Goal: Task Accomplishment & Management: Manage account settings

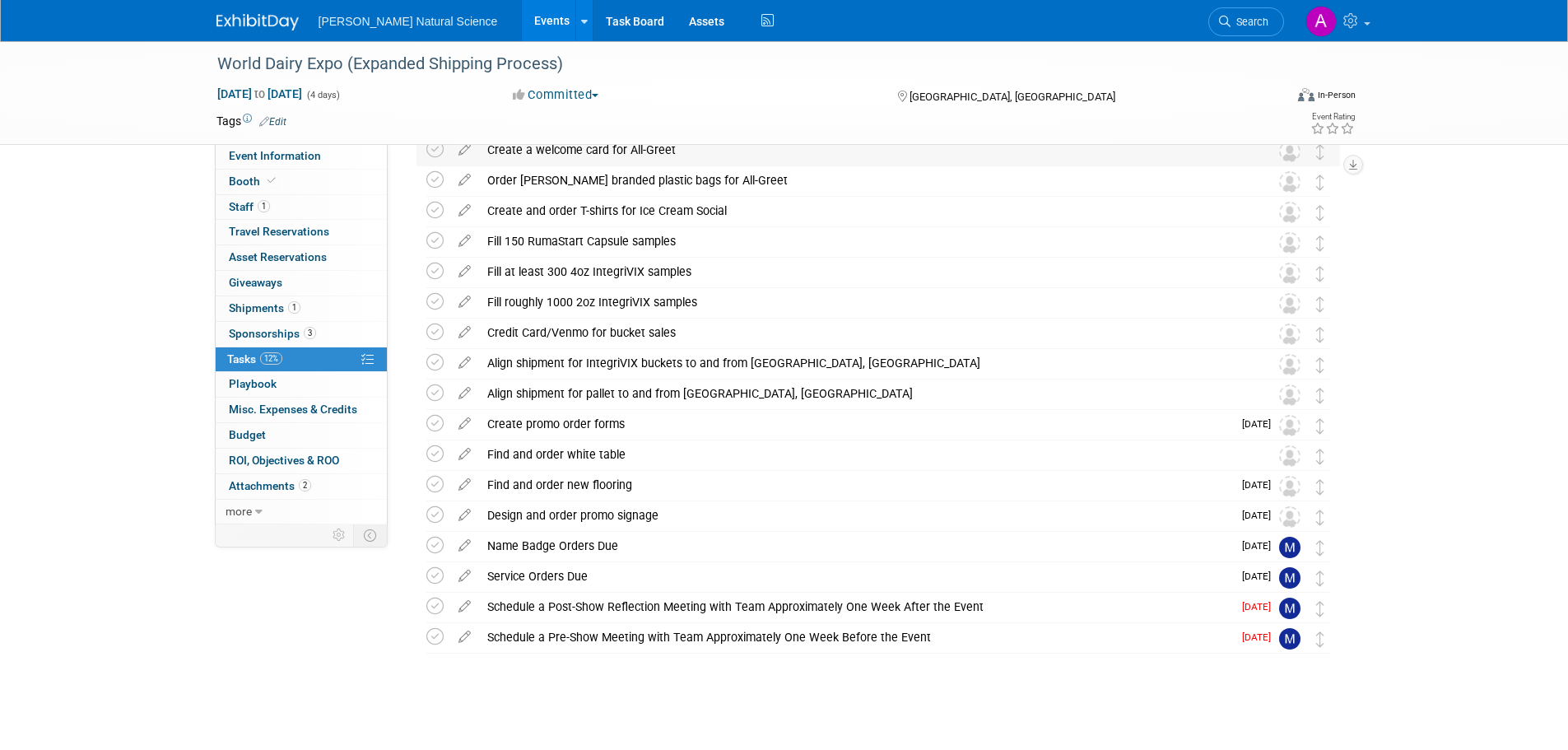
scroll to position [204, 0]
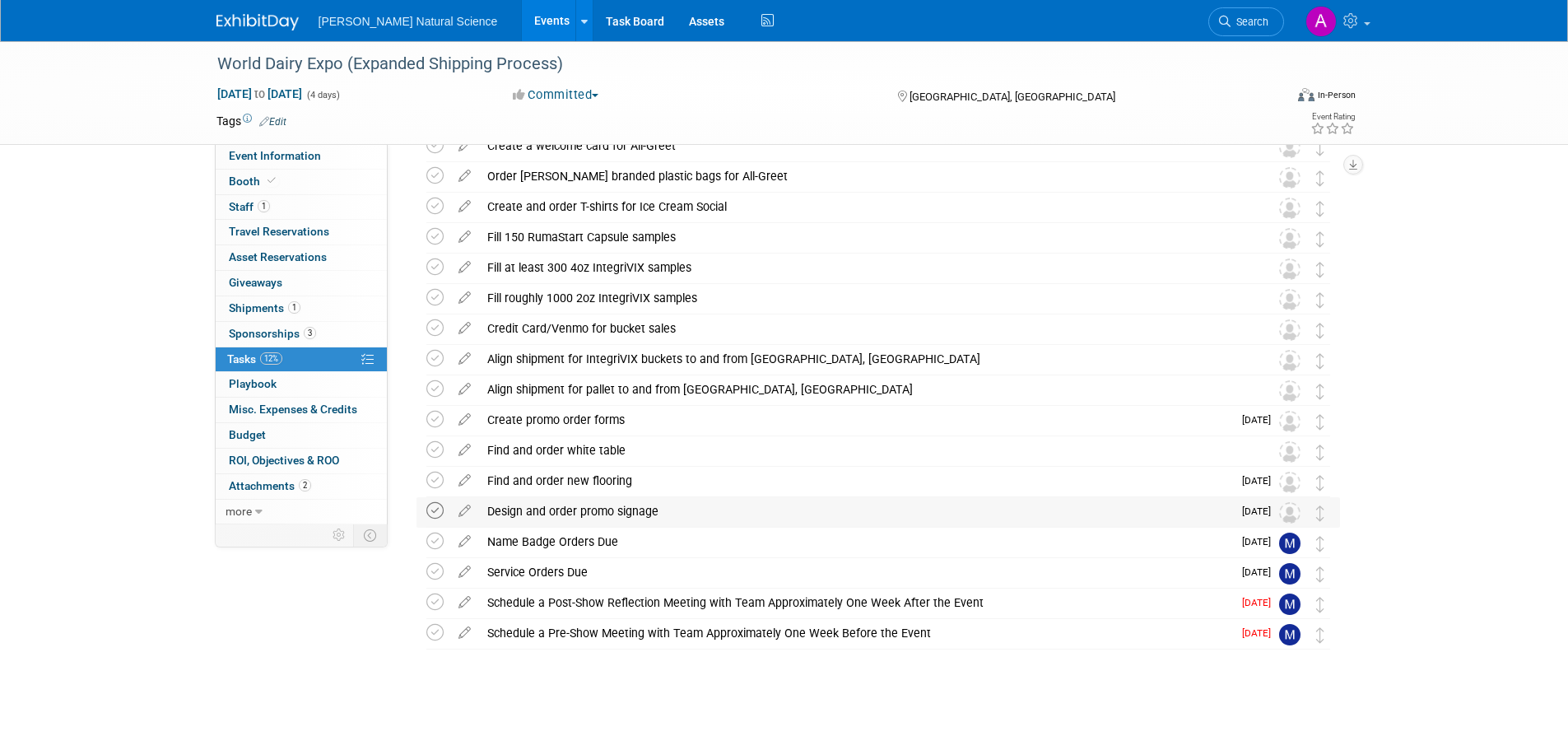
click at [429, 509] on icon at bounding box center [435, 510] width 17 height 17
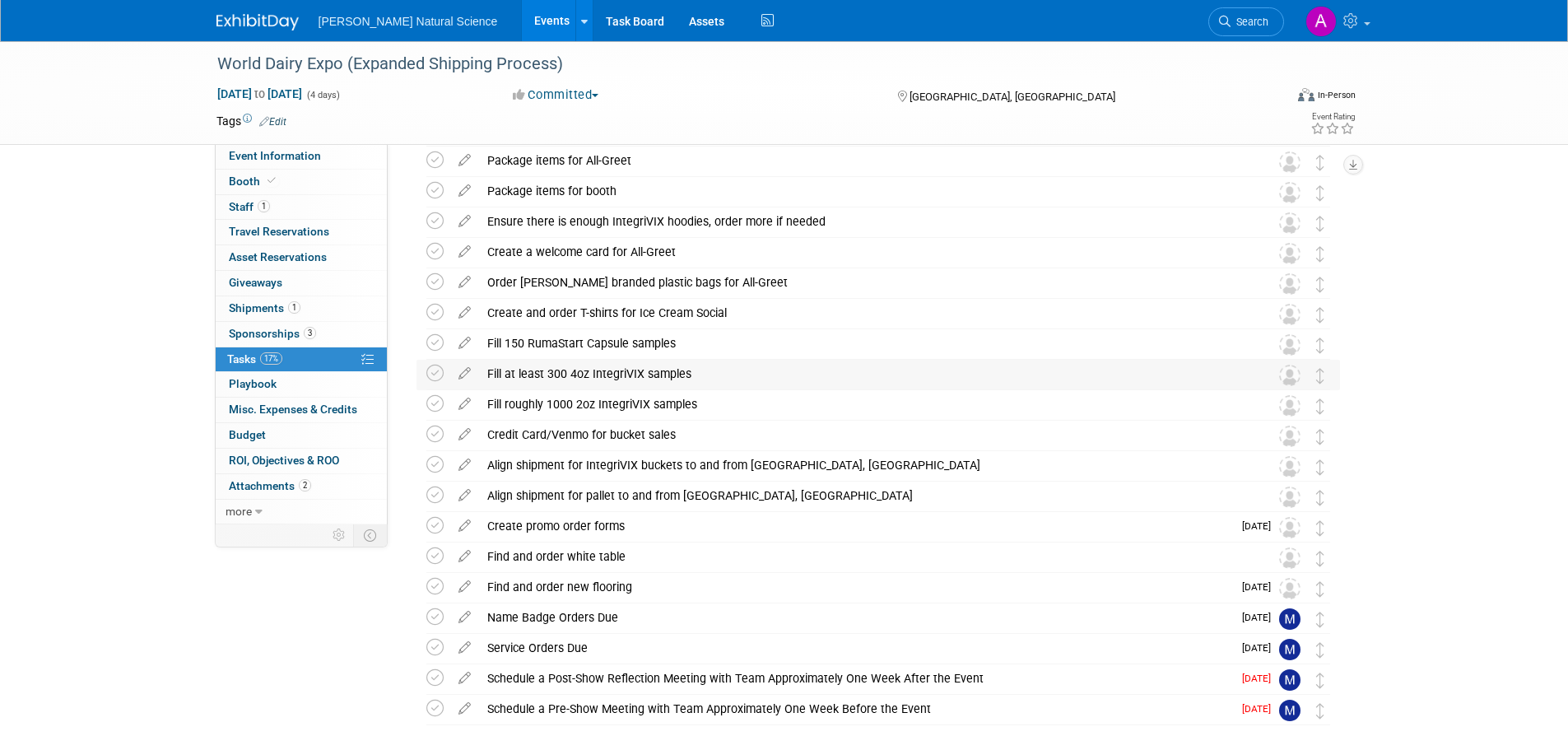
scroll to position [97, 0]
click at [437, 283] on icon at bounding box center [435, 282] width 17 height 17
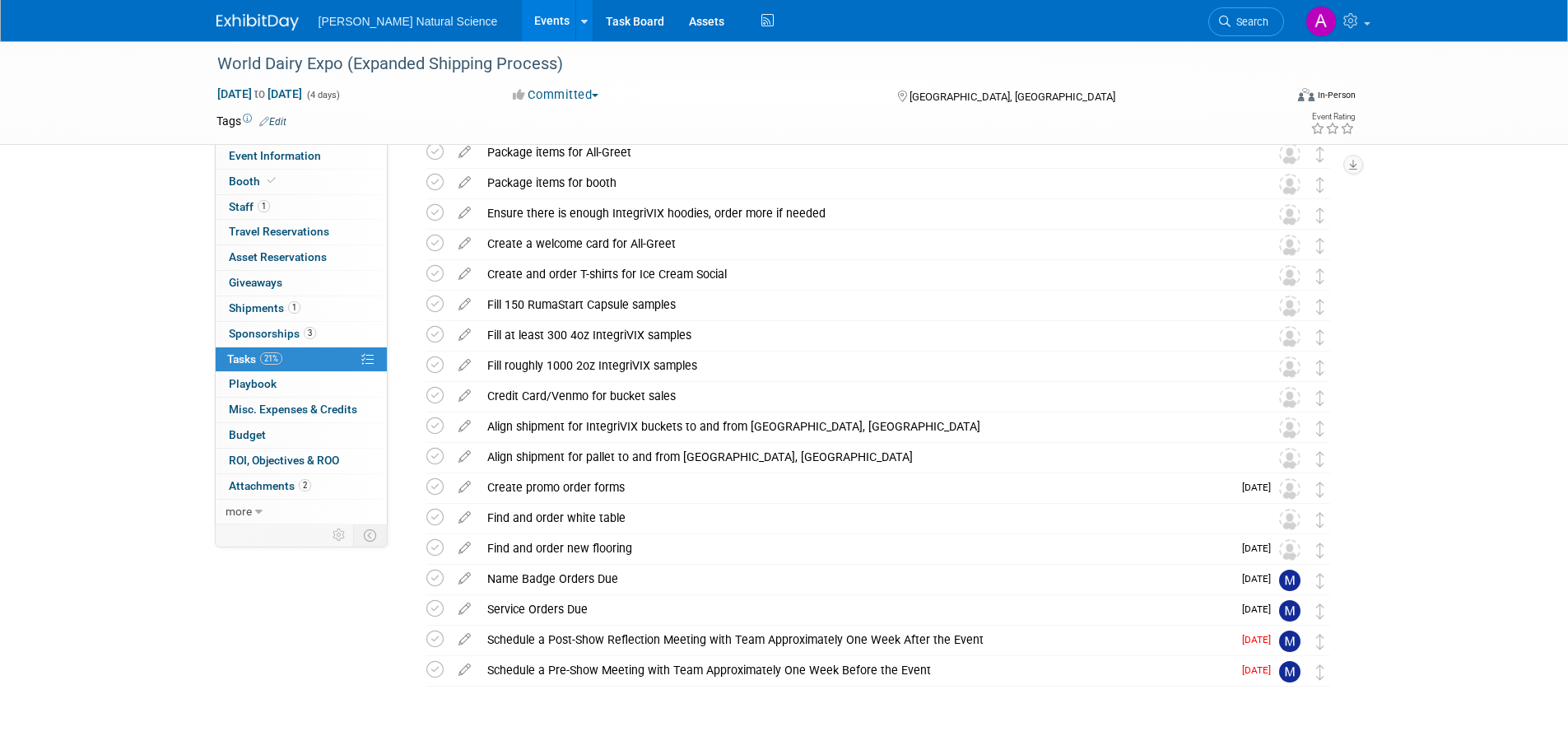
scroll to position [105, 0]
click at [292, 180] on link "Booth" at bounding box center [301, 181] width 171 height 25
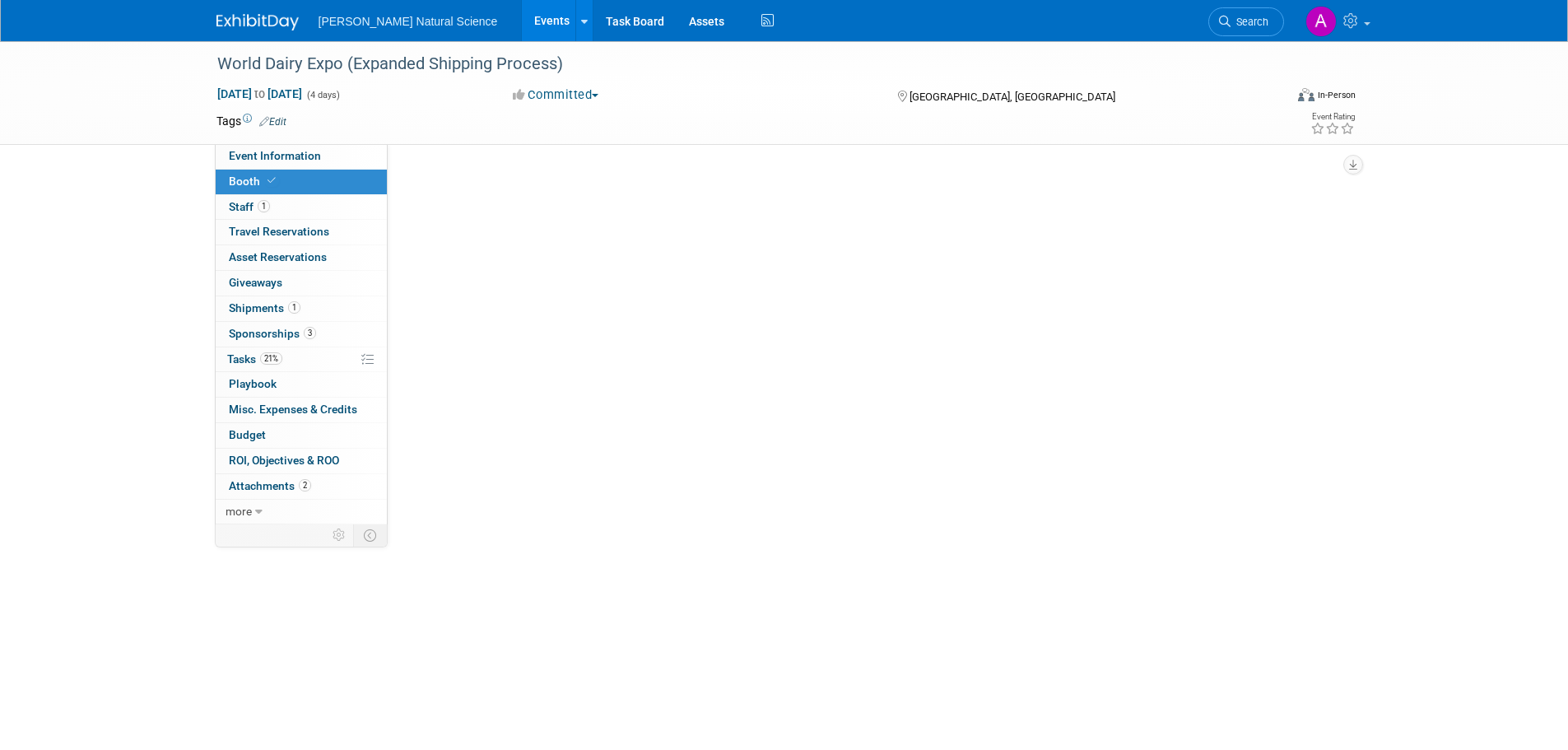
scroll to position [0, 0]
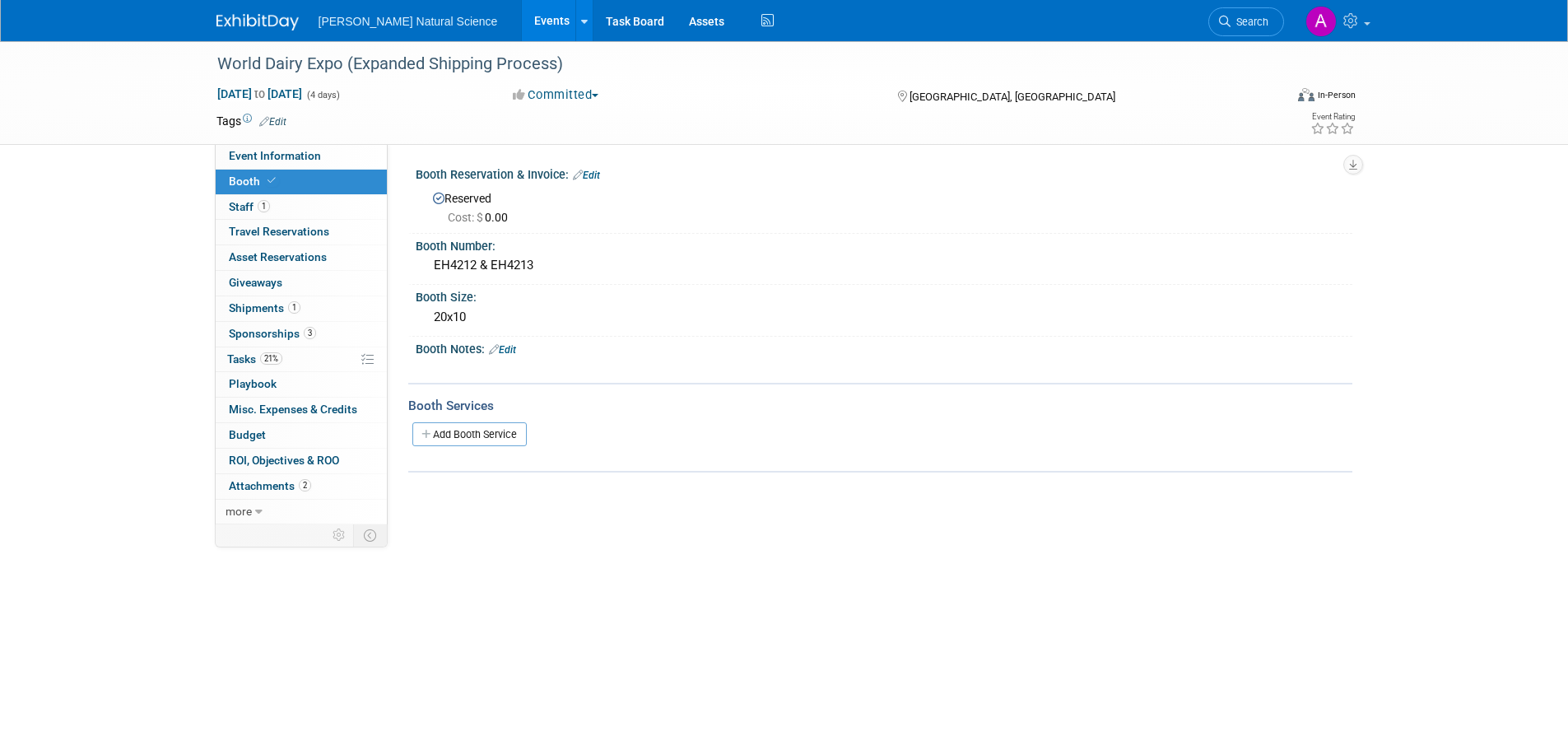
click at [528, 347] on div "Booth Notes: Edit" at bounding box center [884, 347] width 937 height 22
click at [517, 347] on link "Edit" at bounding box center [503, 349] width 27 height 12
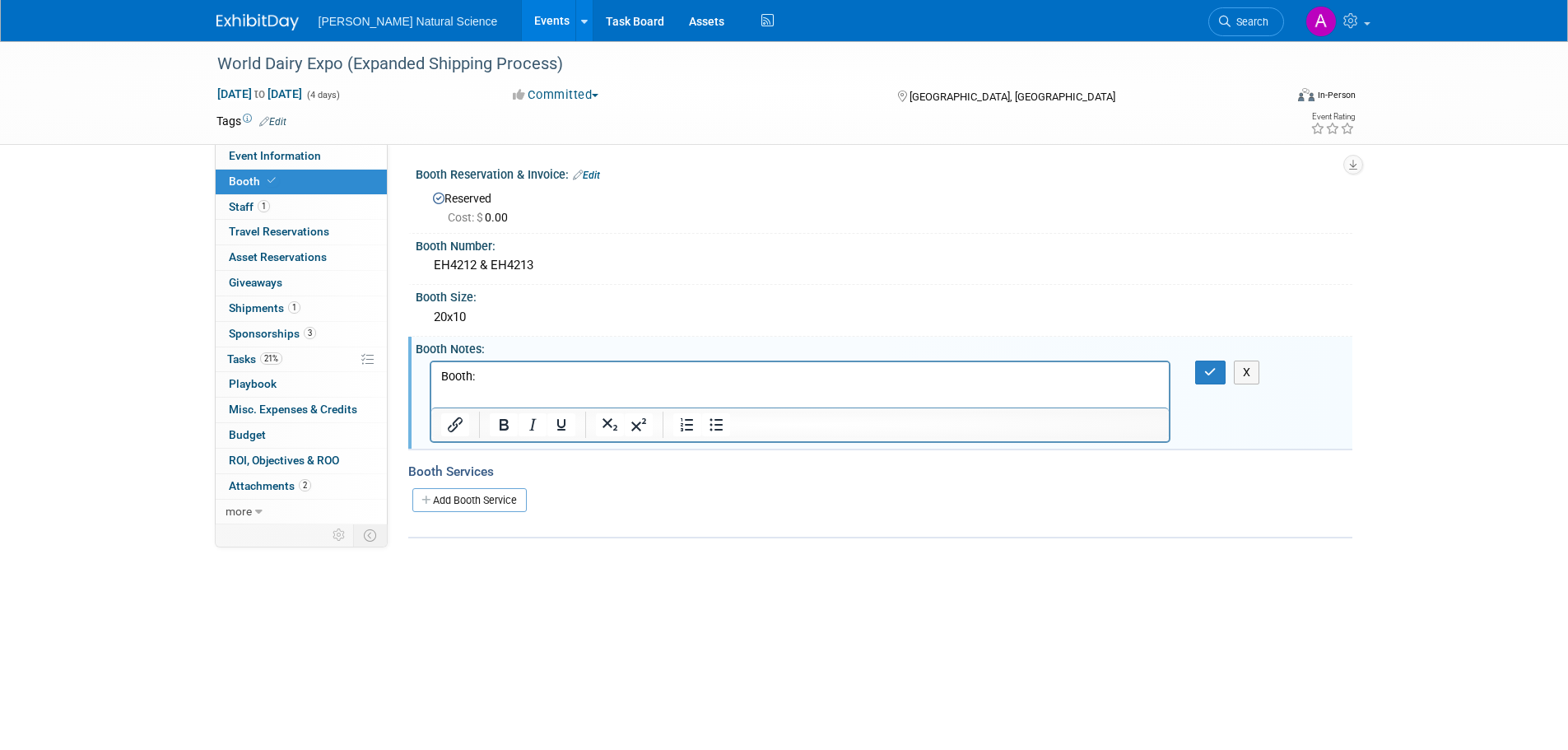
scroll to position [99, 0]
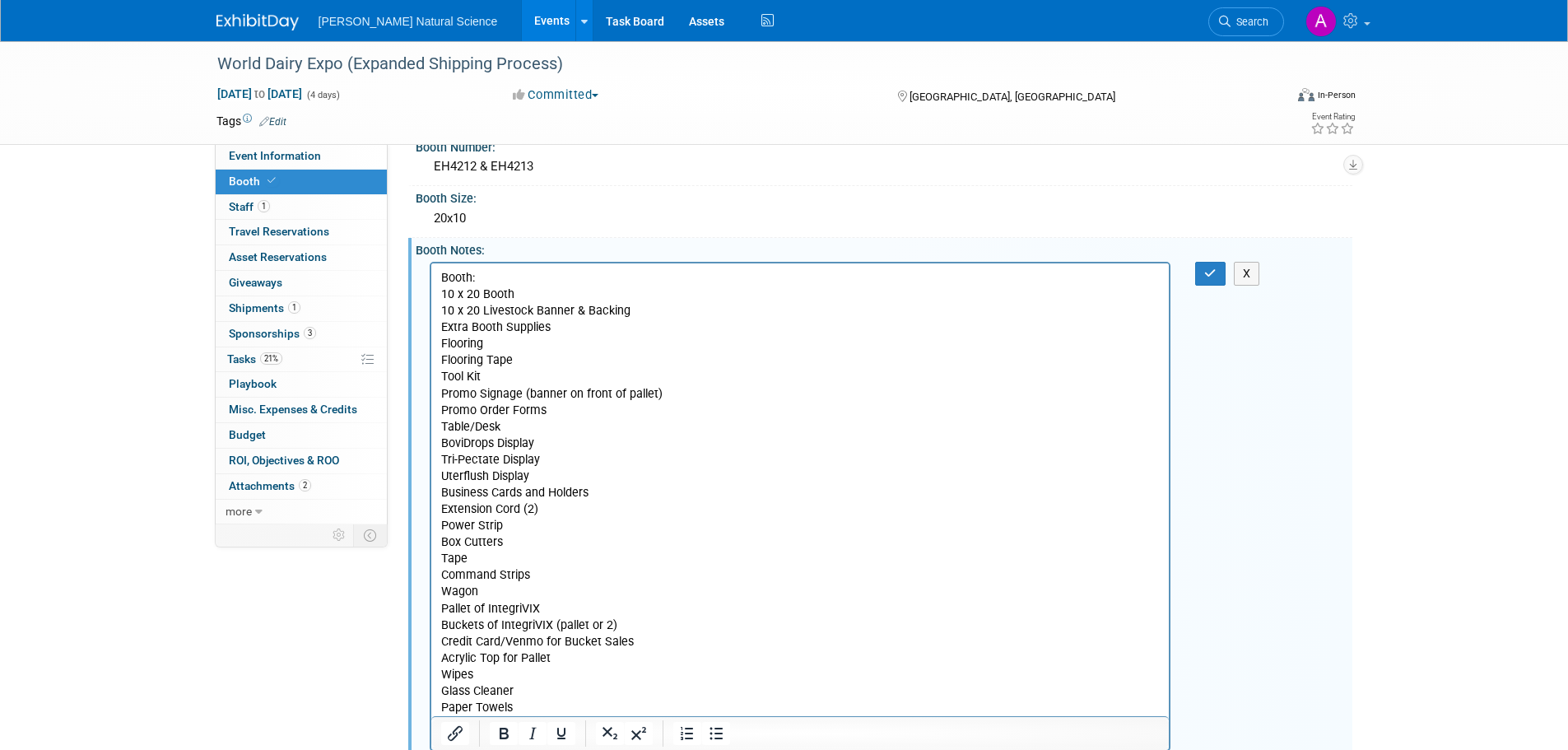
click at [449, 316] on p "10 x 20 Livestock Banner & Backing" at bounding box center [799, 310] width 719 height 16
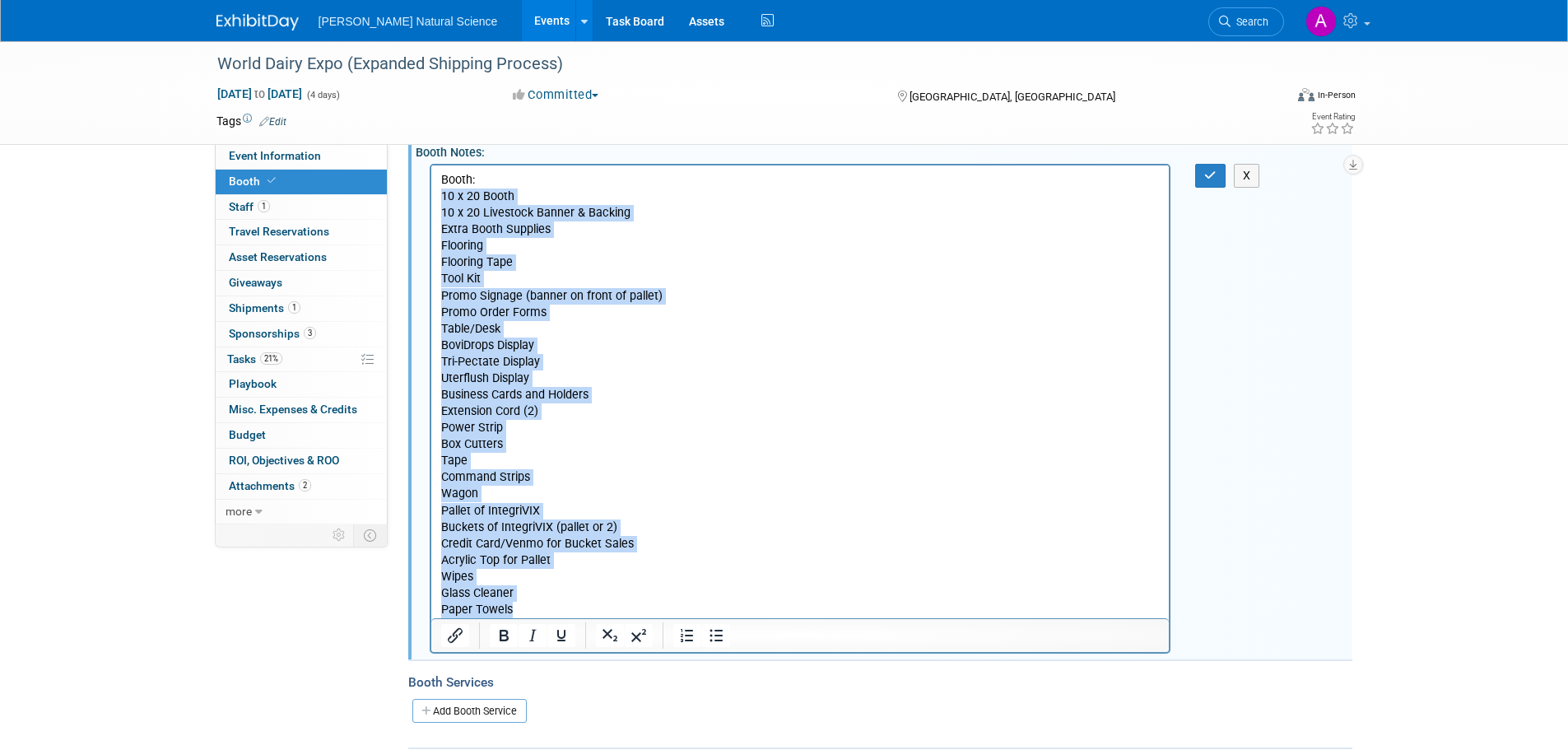
scroll to position [229, 0]
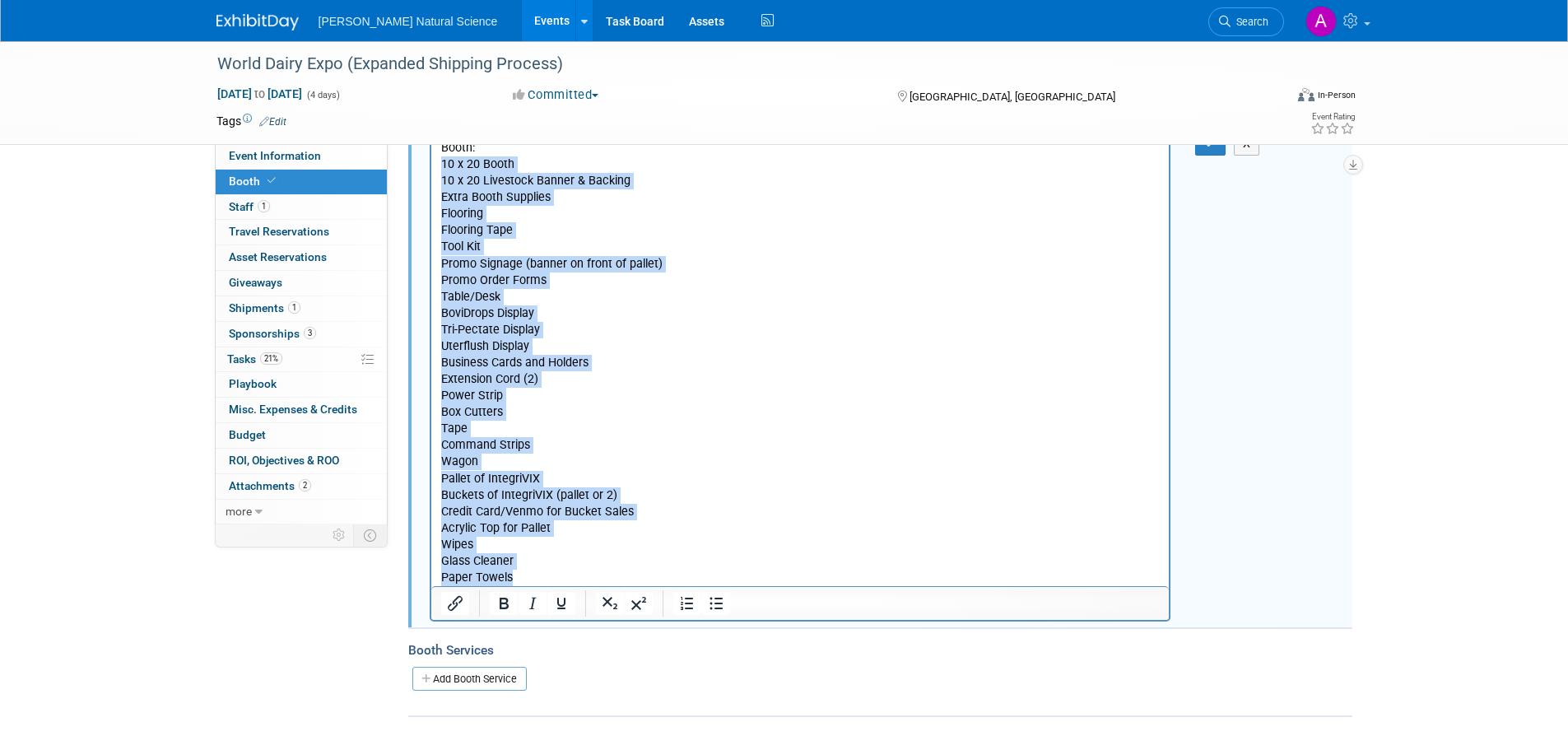
drag, startPoint x: 439, startPoint y: 162, endPoint x: 527, endPoint y: 575, distance: 422.3
click at [527, 575] on body "Booth: 10 x 20 Booth 10 x 20 Livestock Banner & Backing Extra Booth Supplies Fl…" at bounding box center [799, 362] width 721 height 446
click at [709, 609] on icon "Bullet list" at bounding box center [717, 604] width 20 height 20
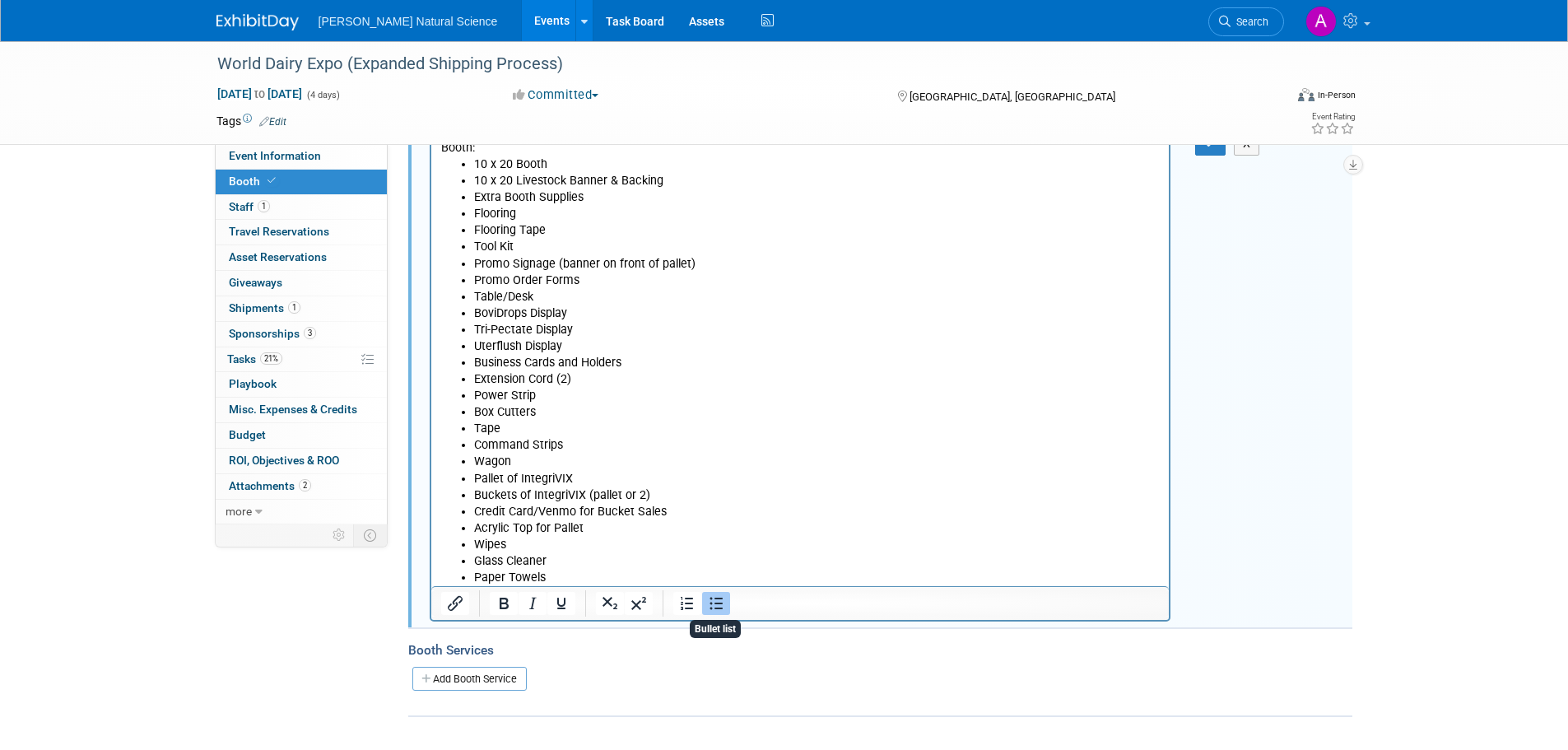
click at [628, 410] on li "Box Cutters" at bounding box center [816, 412] width 687 height 16
click at [581, 577] on li "Paper Towels" at bounding box center [816, 576] width 687 height 16
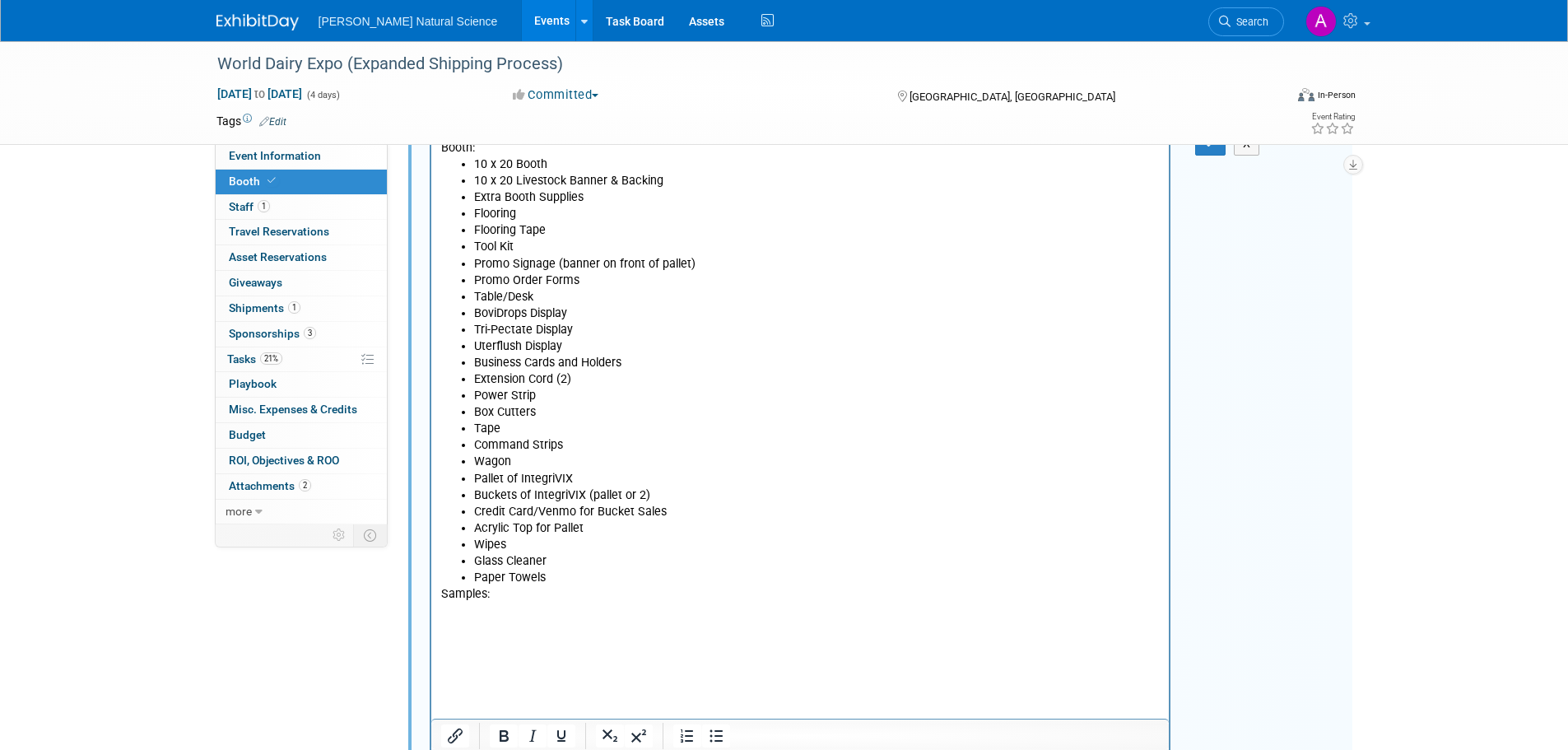
scroll to position [231, 0]
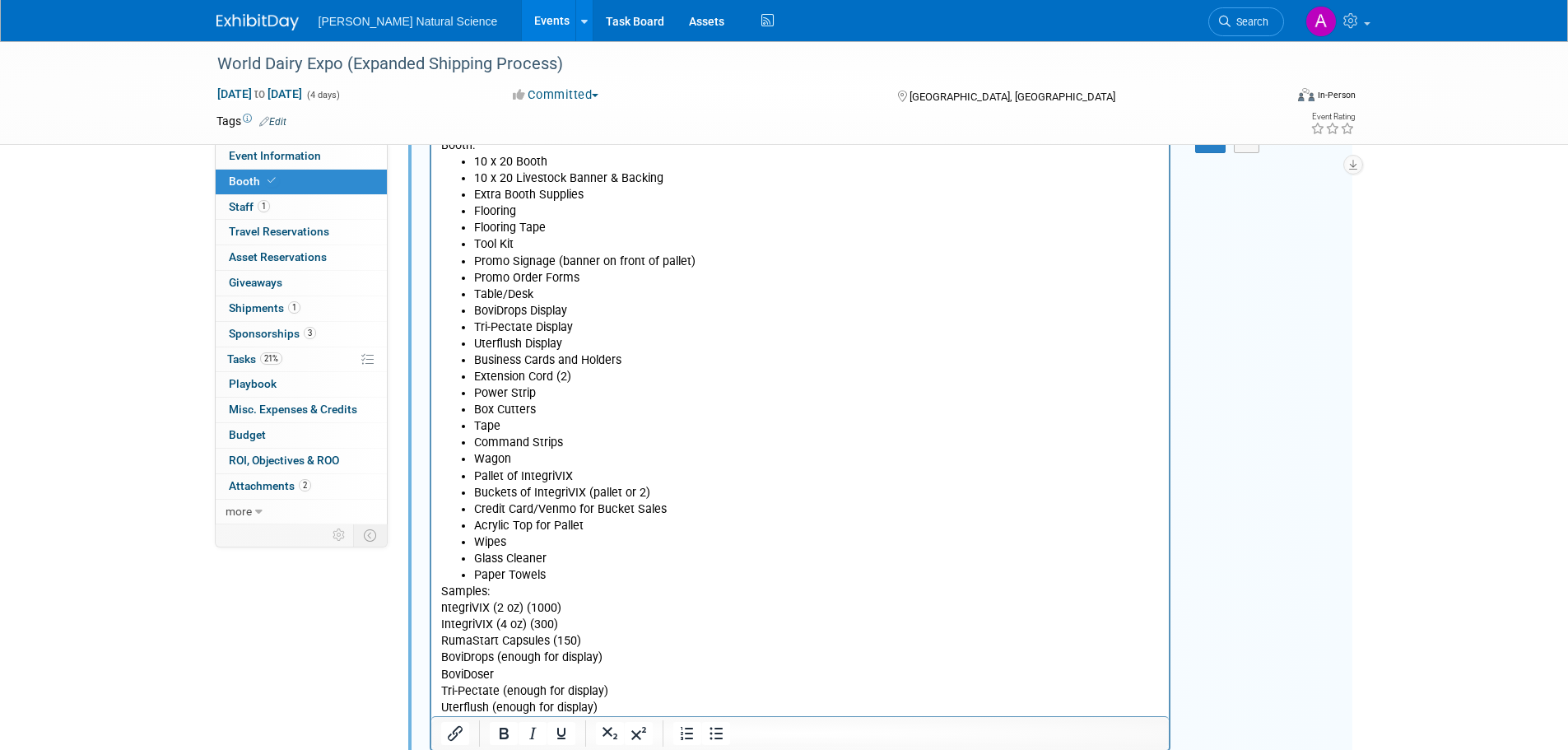
click at [440, 607] on p "ntegriVIX (2 oz) (1000)" at bounding box center [799, 607] width 719 height 16
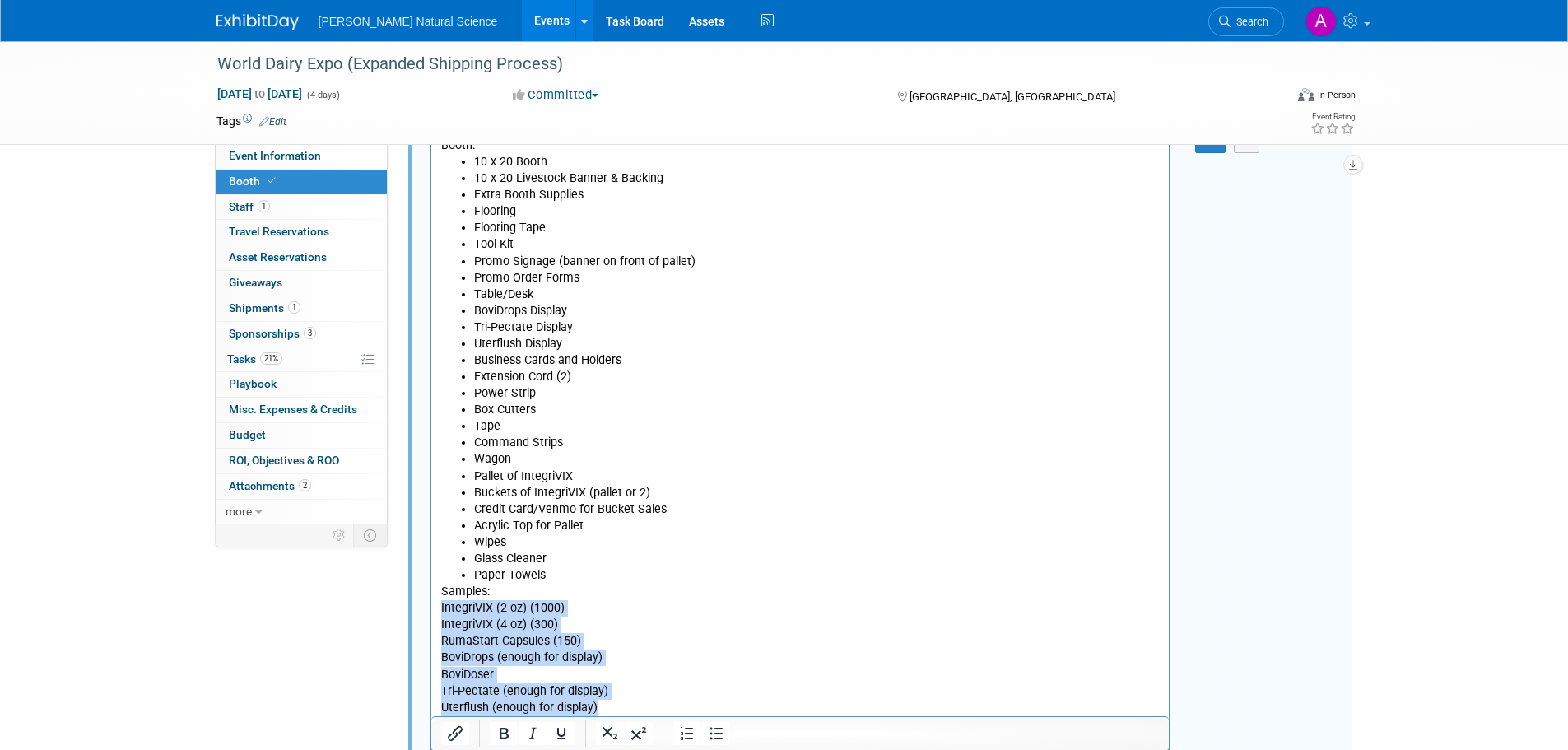
drag, startPoint x: 614, startPoint y: 704, endPoint x: 433, endPoint y: 611, distance: 203.5
click at [433, 611] on html "Booth: 10 x 20 Booth 10 x 20 Livestock Banner & Backing Extra Booth Supplies Fl…" at bounding box center [799, 423] width 739 height 585
click at [714, 741] on icon "Bullet list" at bounding box center [717, 734] width 20 height 20
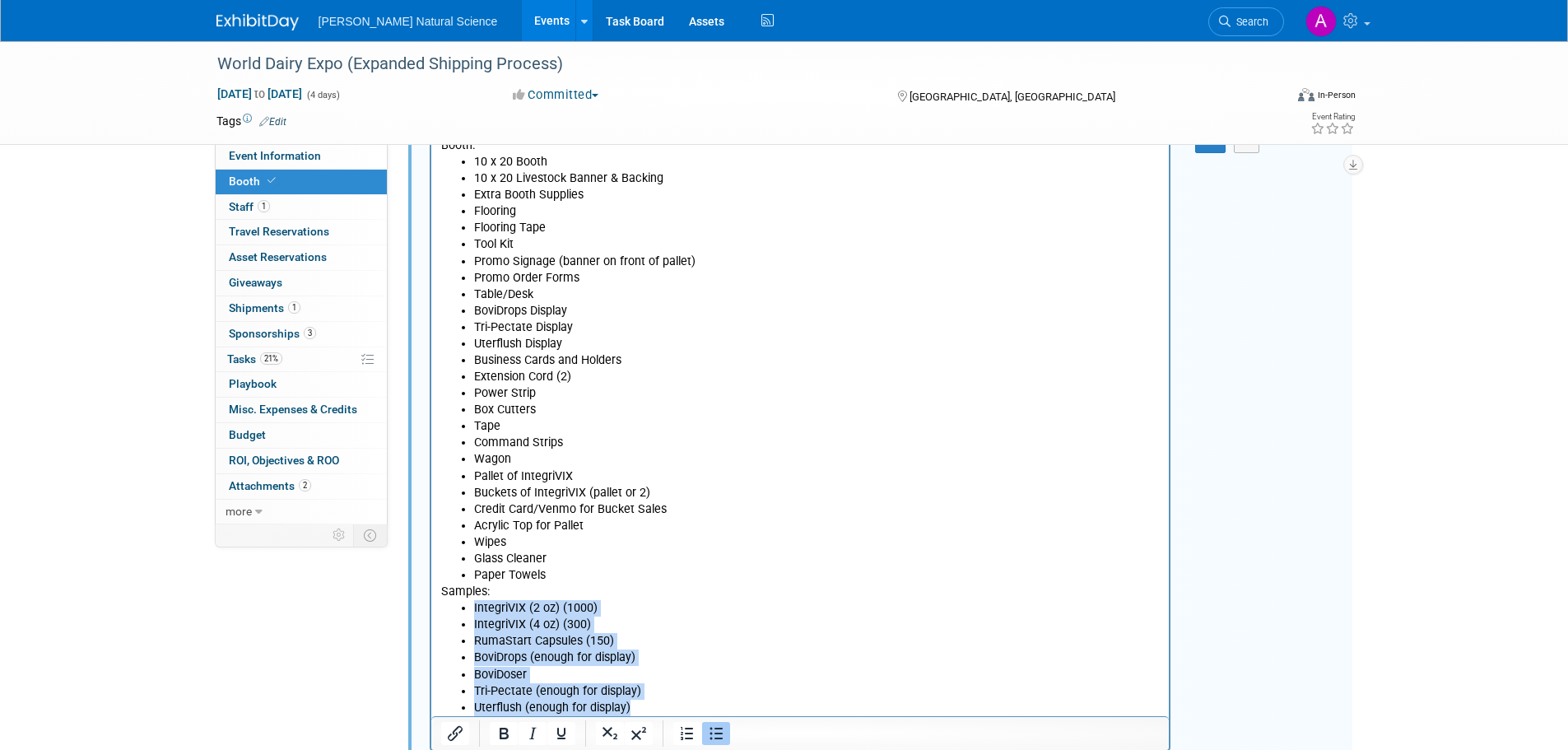
click at [646, 711] on li "Uterflush (enough for display)" at bounding box center [816, 706] width 687 height 16
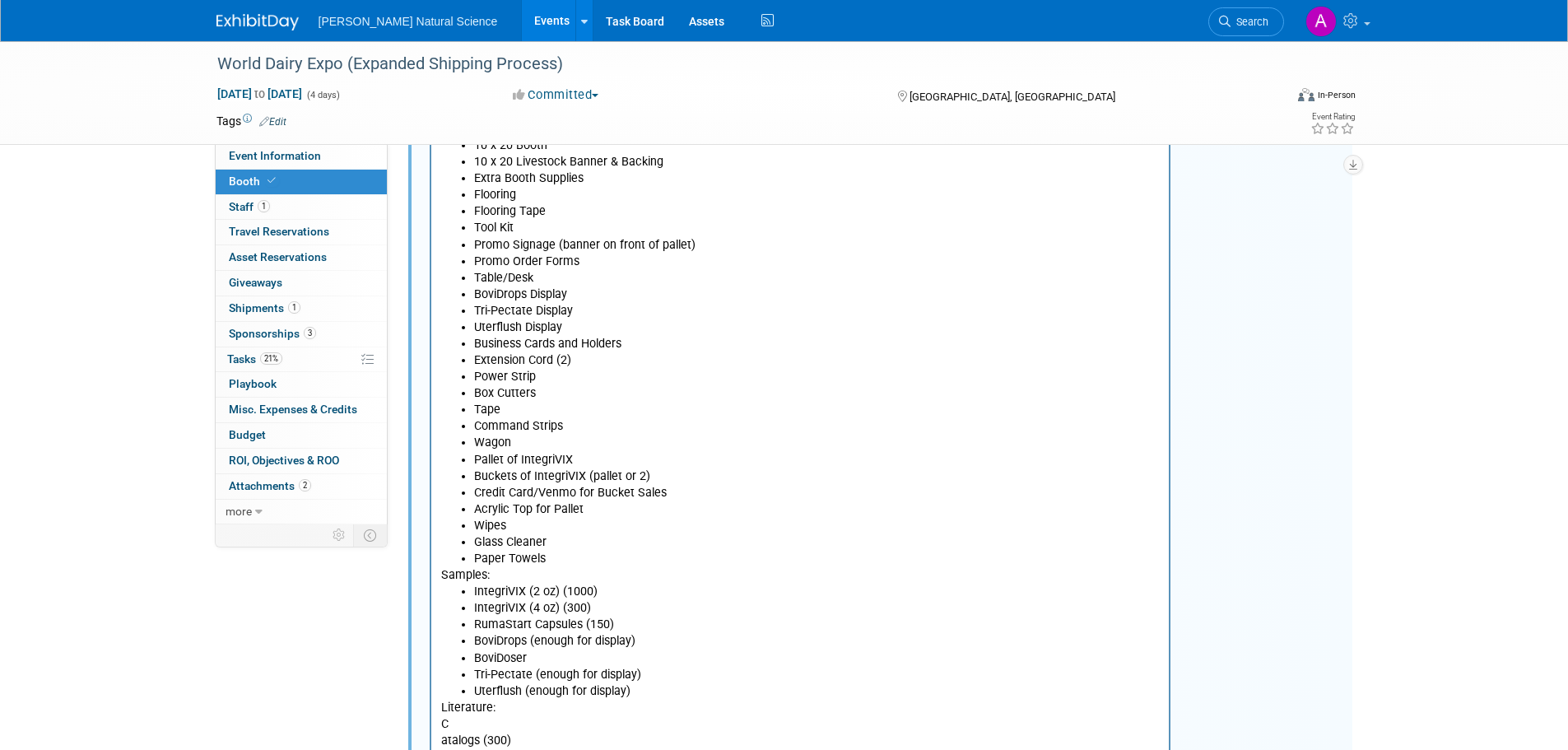
scroll to position [379, 0]
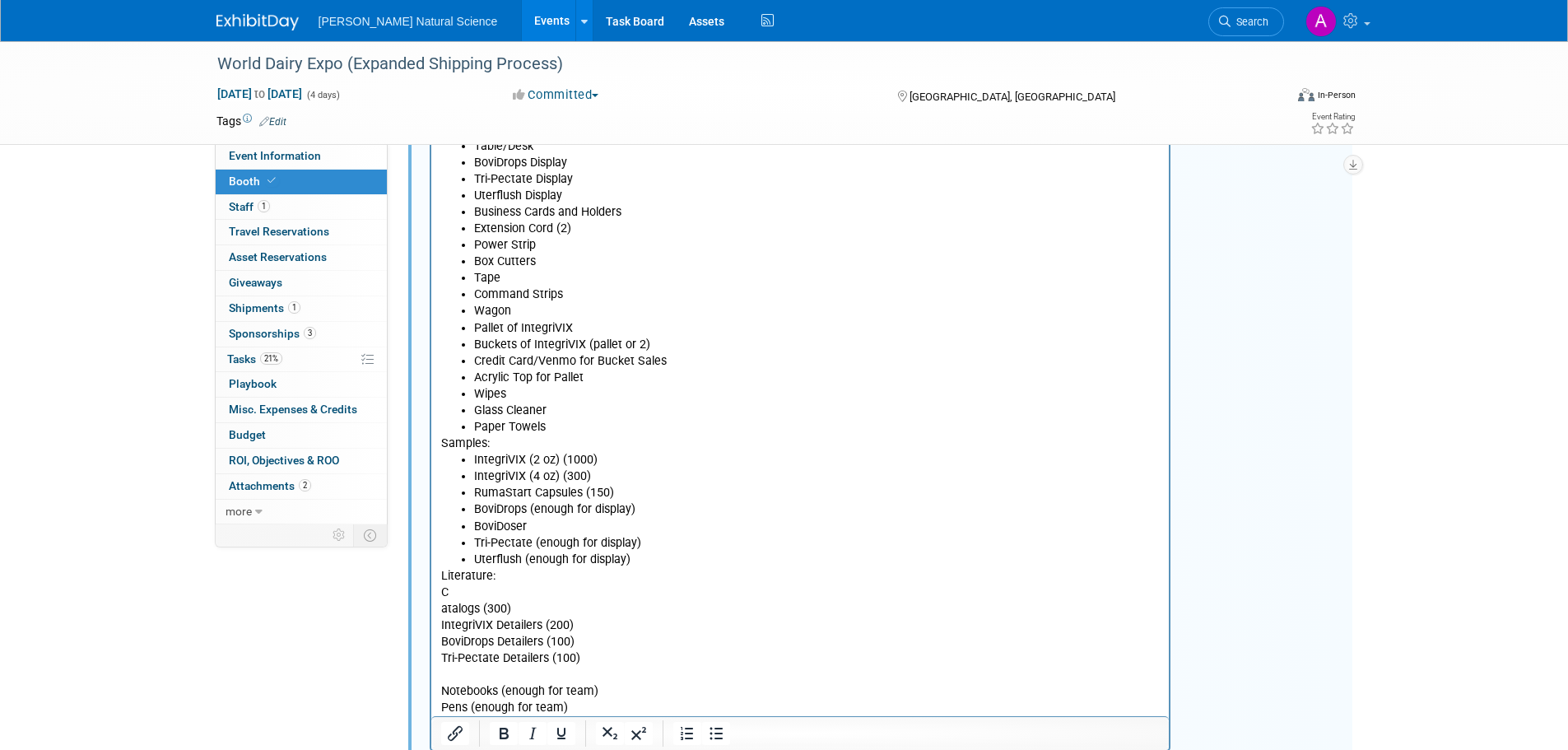
click at [440, 610] on p "atalogs (300)" at bounding box center [799, 609] width 719 height 16
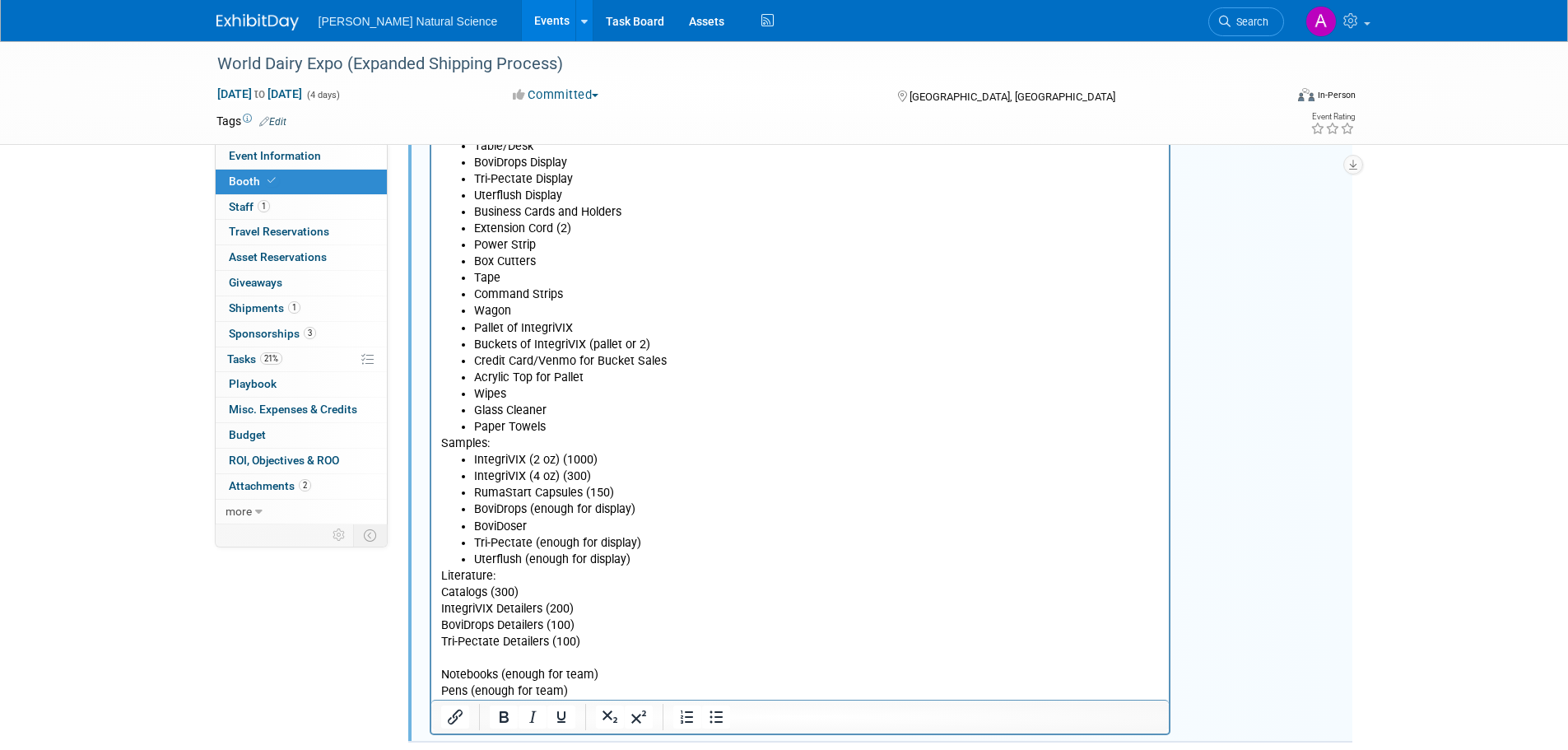
click at [533, 659] on p "Rich Text Area. Press ALT-0 for help." at bounding box center [799, 658] width 719 height 16
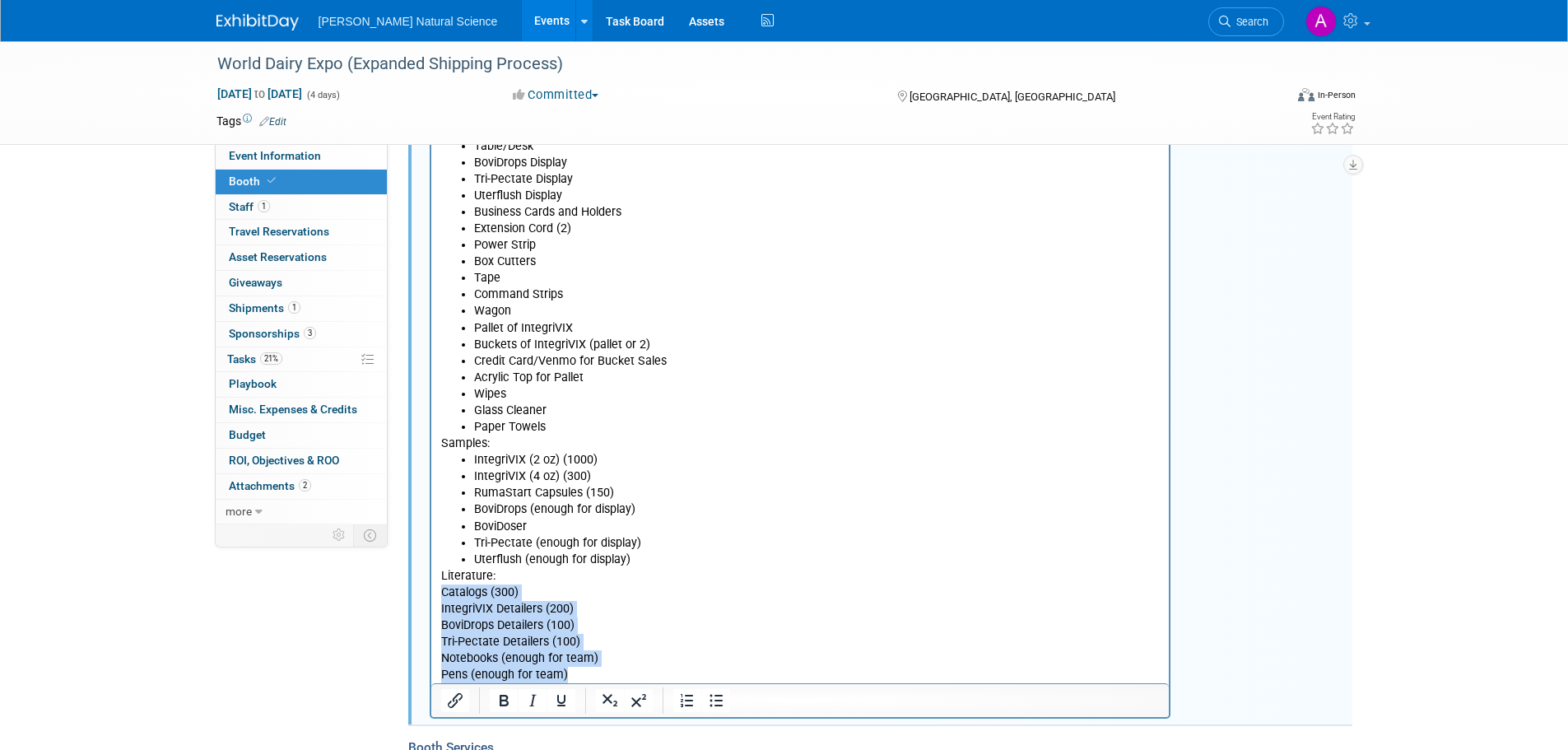
drag, startPoint x: 578, startPoint y: 675, endPoint x: 438, endPoint y: 595, distance: 161.2
click at [439, 595] on body "Booth: 10 x 20 Booth 10 x 20 Livestock Banner & Backing Extra Booth Supplies Fl…" at bounding box center [799, 335] width 721 height 694
click at [719, 702] on icon "Bullet list" at bounding box center [717, 700] width 20 height 20
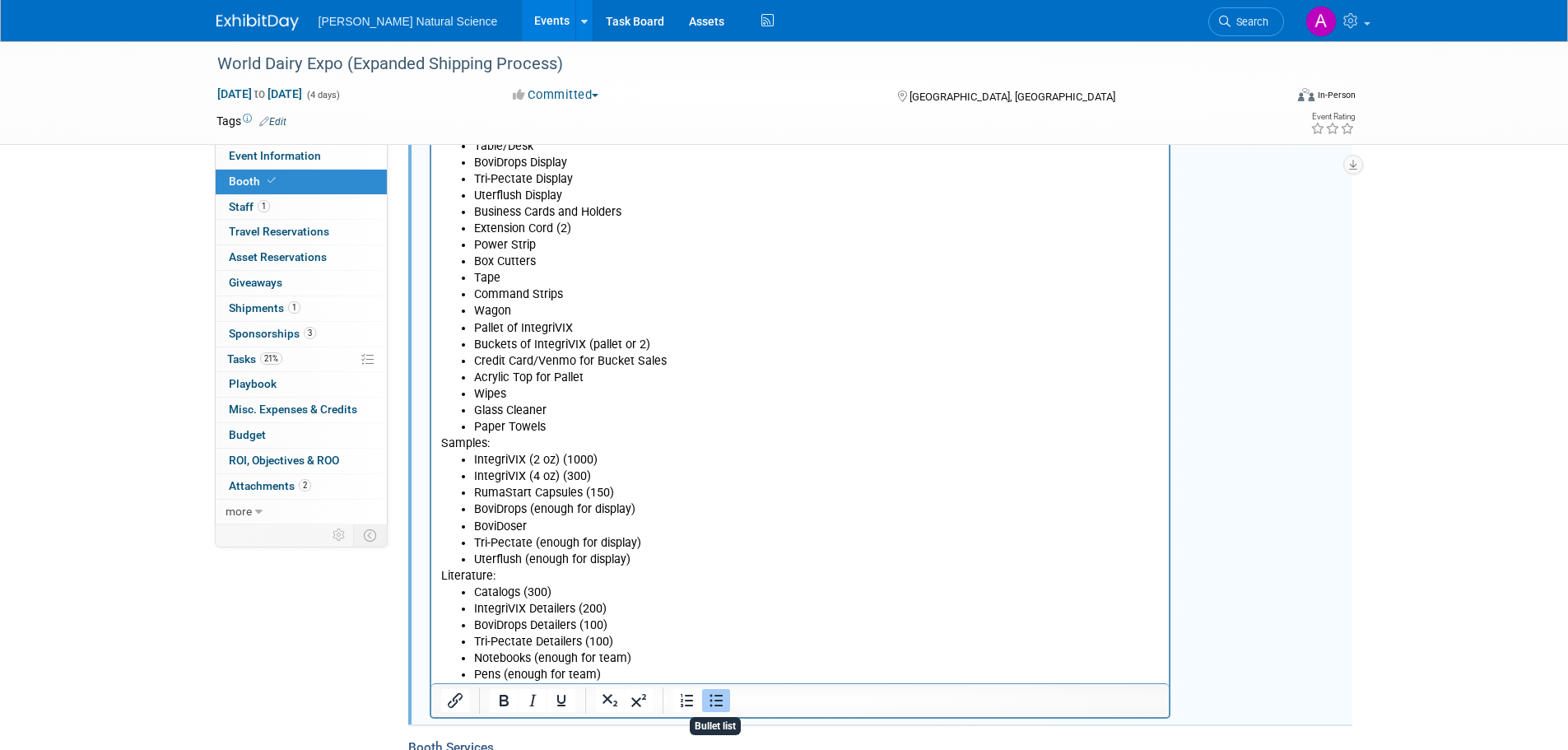
click at [646, 562] on li "Uterflush (enough for display)" at bounding box center [816, 559] width 687 height 16
drag, startPoint x: 647, startPoint y: 635, endPoint x: 617, endPoint y: 668, distance: 44.6
click at [617, 668] on li "Pens (enough for team)" at bounding box center [816, 675] width 687 height 16
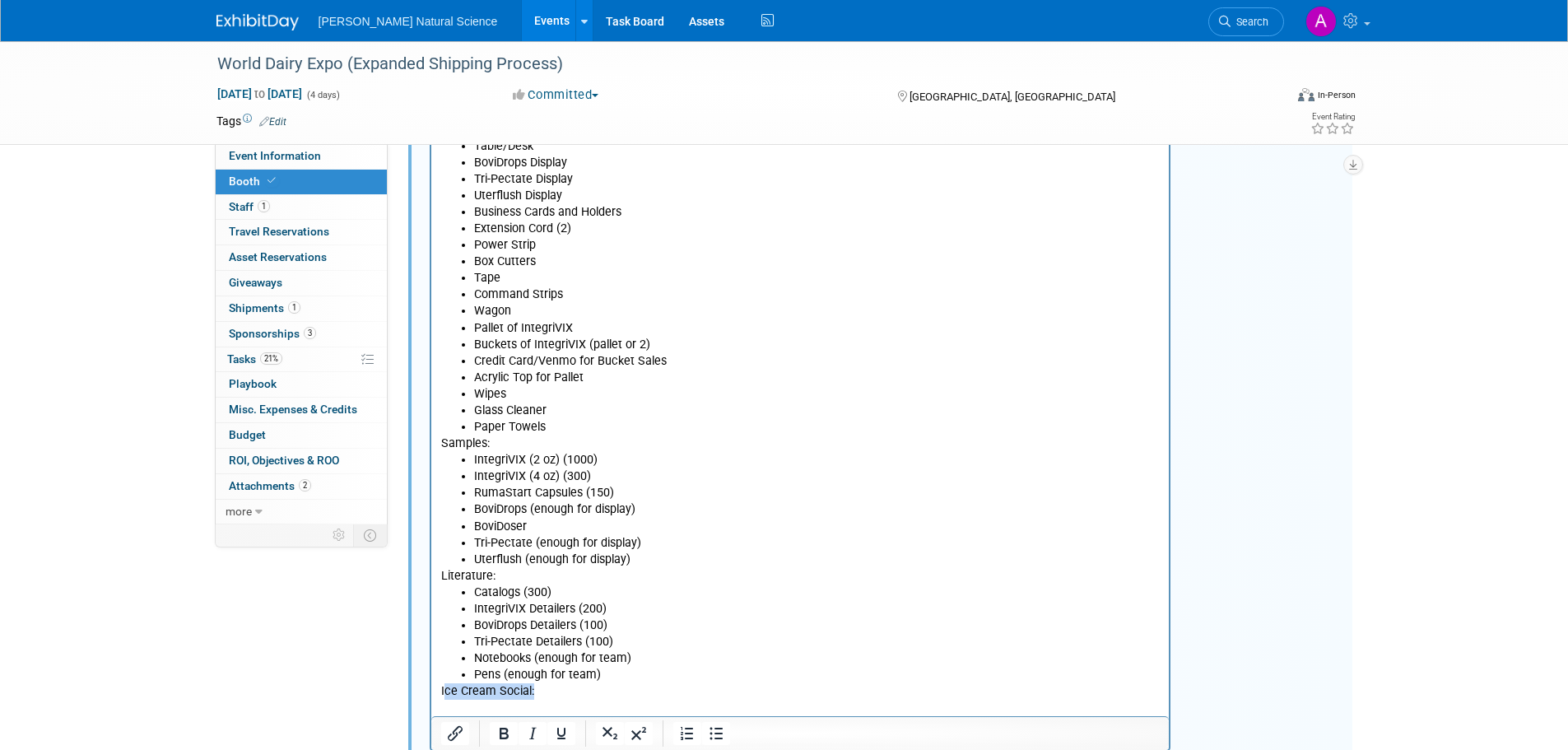
drag, startPoint x: 534, startPoint y: 689, endPoint x: 442, endPoint y: 688, distance: 92.0
click at [442, 688] on p "Ice Cream Social:" at bounding box center [799, 691] width 719 height 16
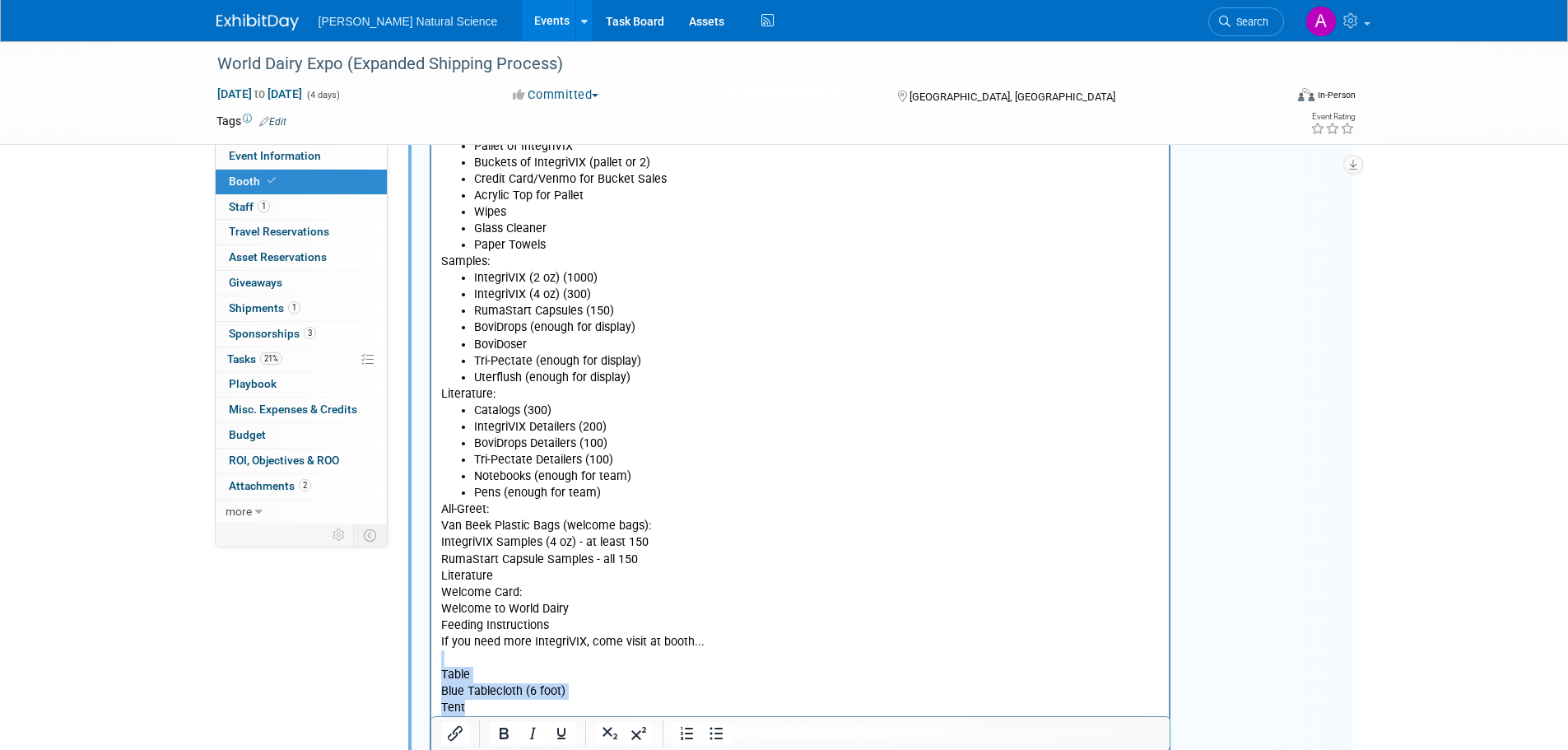
drag, startPoint x: 476, startPoint y: 708, endPoint x: 443, endPoint y: 663, distance: 55.8
click at [443, 663] on body "Booth: 10 x 20 Booth 10 x 20 Livestock Banner & Backing Extra Booth Supplies Fl…" at bounding box center [799, 269] width 721 height 925
click at [555, 664] on p "Rich Text Area. Press ALT-0 for help." at bounding box center [799, 658] width 719 height 16
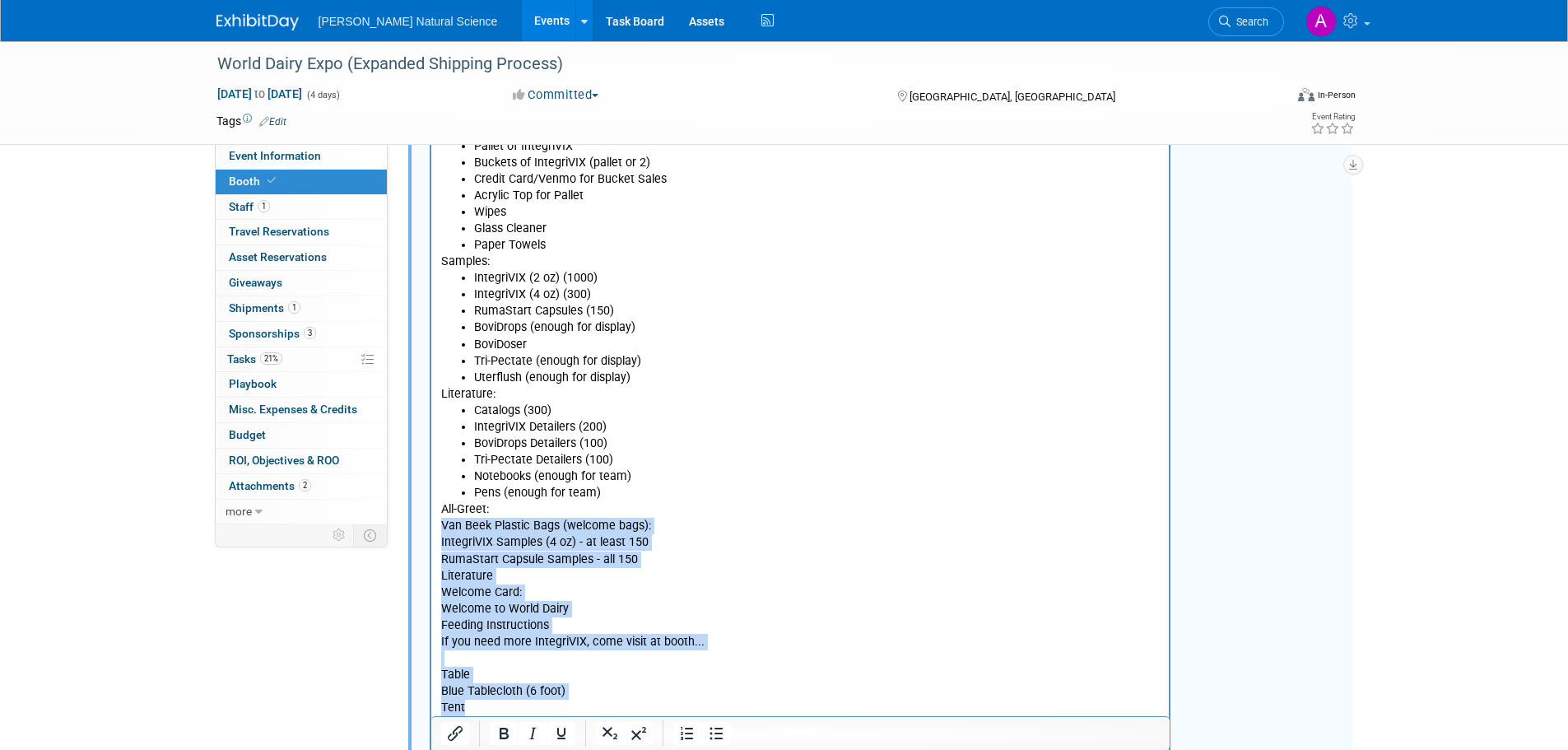
drag, startPoint x: 472, startPoint y: 710, endPoint x: 428, endPoint y: 525, distance: 190.2
click at [430, 525] on html "Booth: 10 x 20 Booth 10 x 20 Livestock Banner & Backing Extra Booth Supplies Fl…" at bounding box center [799, 266] width 739 height 932
click at [716, 735] on icon "Bullet list" at bounding box center [717, 734] width 20 height 20
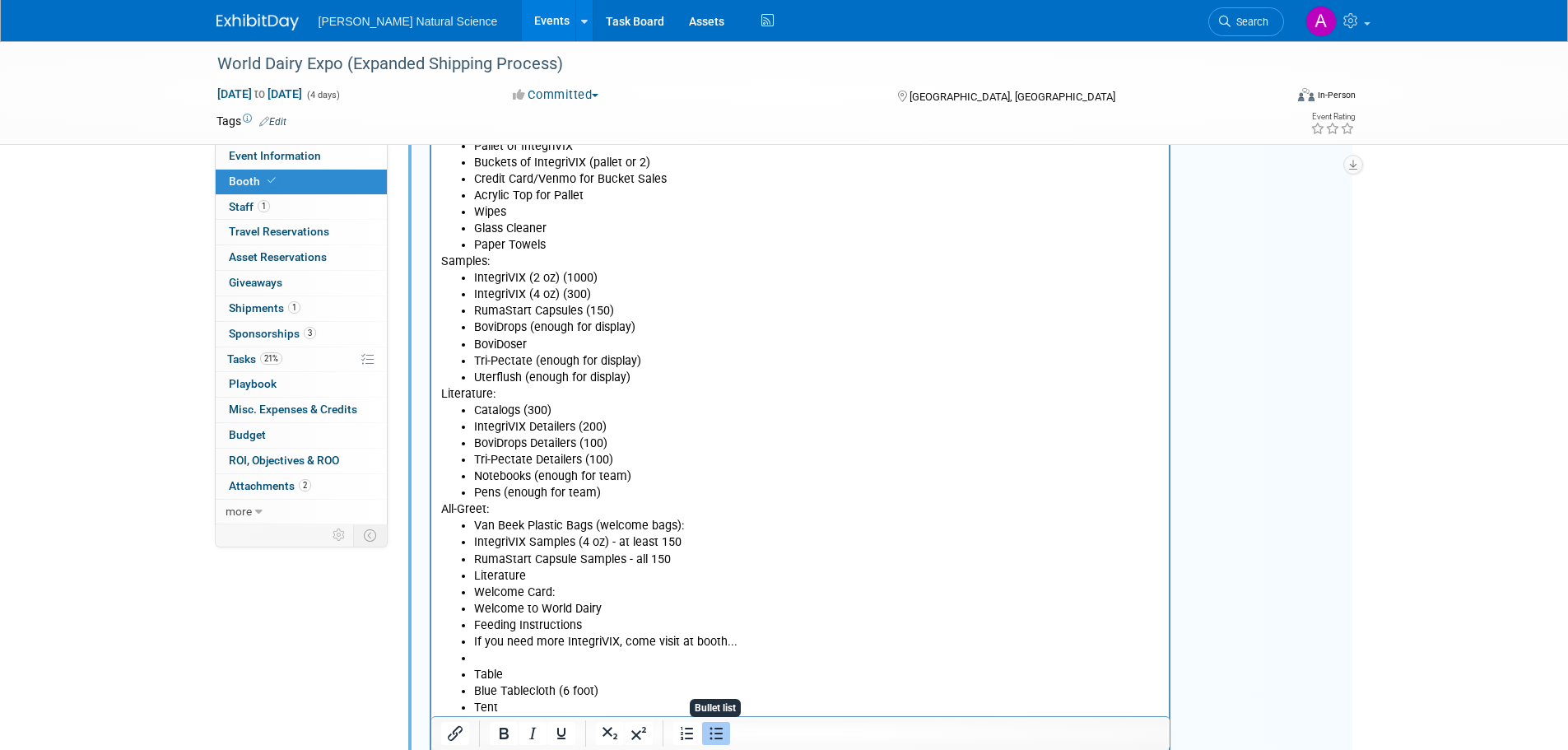
click at [549, 543] on li "IntegriVIX Samples (4 oz) - at least 150" at bounding box center [816, 542] width 687 height 16
click at [471, 545] on ul "Van Beek Plastic Bags (welcome bags): IntegriVIX Samples (4 oz) - at least 150 …" at bounding box center [799, 616] width 719 height 198
click at [473, 555] on li "RumaStart Capsule Samples - all 150" at bounding box center [816, 559] width 687 height 16
click at [473, 573] on li "Literature" at bounding box center [816, 576] width 687 height 16
click at [471, 606] on ul "Van Beek Plastic Bags (welcome bags): IntegriVIX Samples (4 oz) - at least 150 …" at bounding box center [799, 616] width 719 height 198
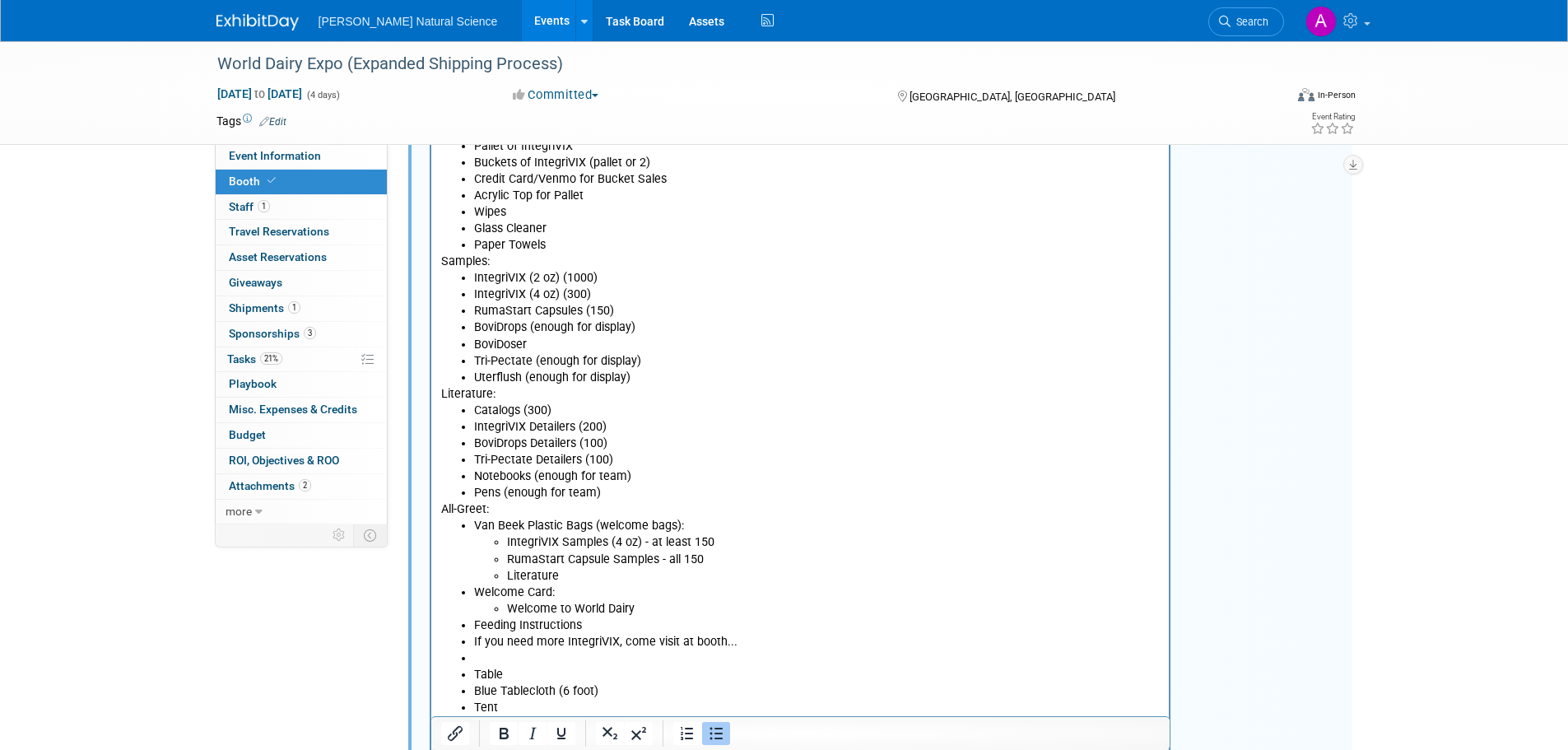
click at [472, 630] on ul "Van Beek Plastic Bags (welcome bags): IntegriVIX Samples (4 oz) - at least 150 …" at bounding box center [799, 616] width 719 height 198
click at [471, 641] on ul "Van Beek Plastic Bags (welcome bags): IntegriVIX Samples (4 oz) - at least 150 …" at bounding box center [799, 616] width 719 height 198
click at [484, 656] on li "Rich Text Area. Press ALT-0 for help." at bounding box center [816, 658] width 687 height 16
click at [599, 590] on li "Welcome Card: Welcome to World Dairy Feeding Instructions If you need more Inte…" at bounding box center [816, 617] width 687 height 65
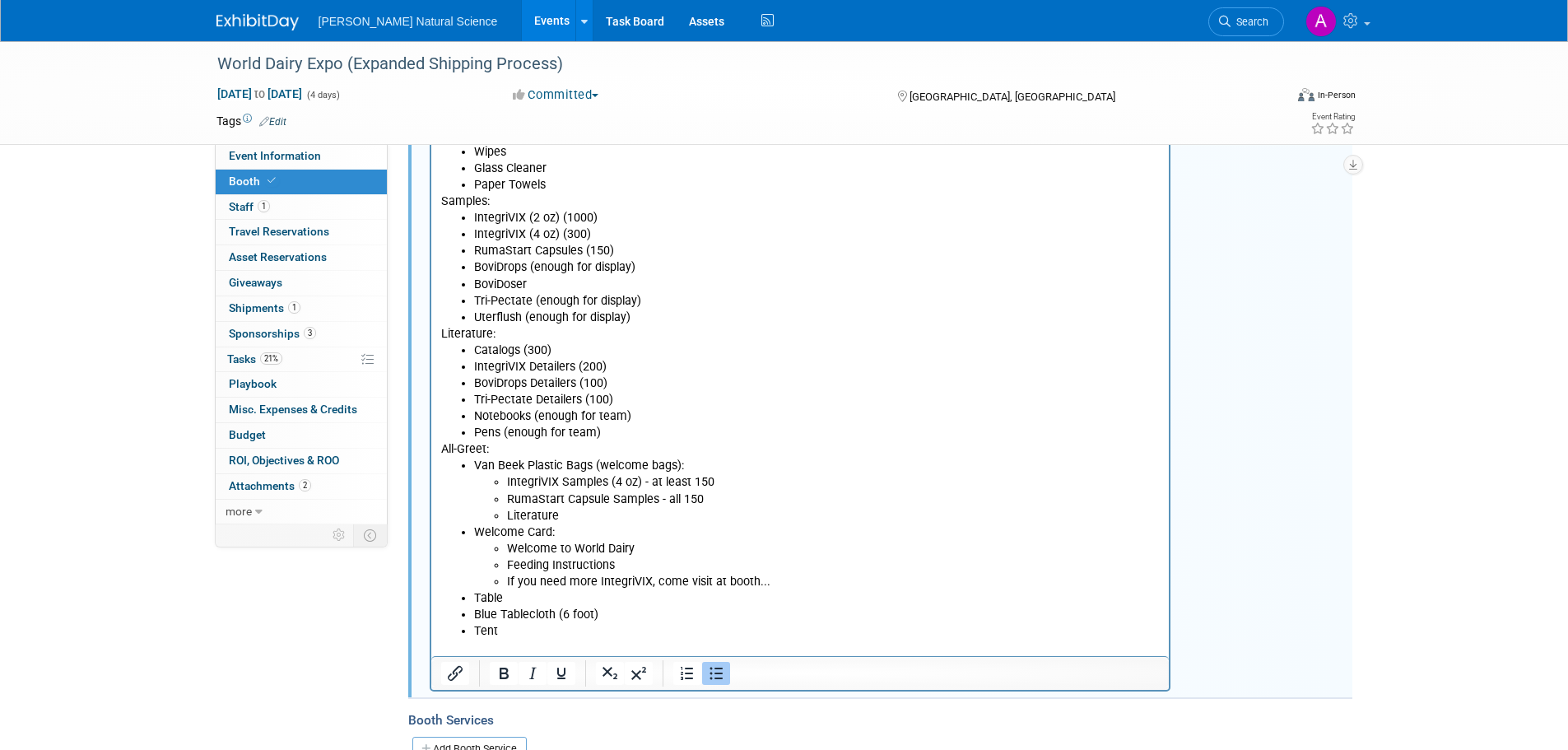
scroll to position [623, 0]
click at [525, 637] on li "Tent" at bounding box center [816, 629] width 687 height 16
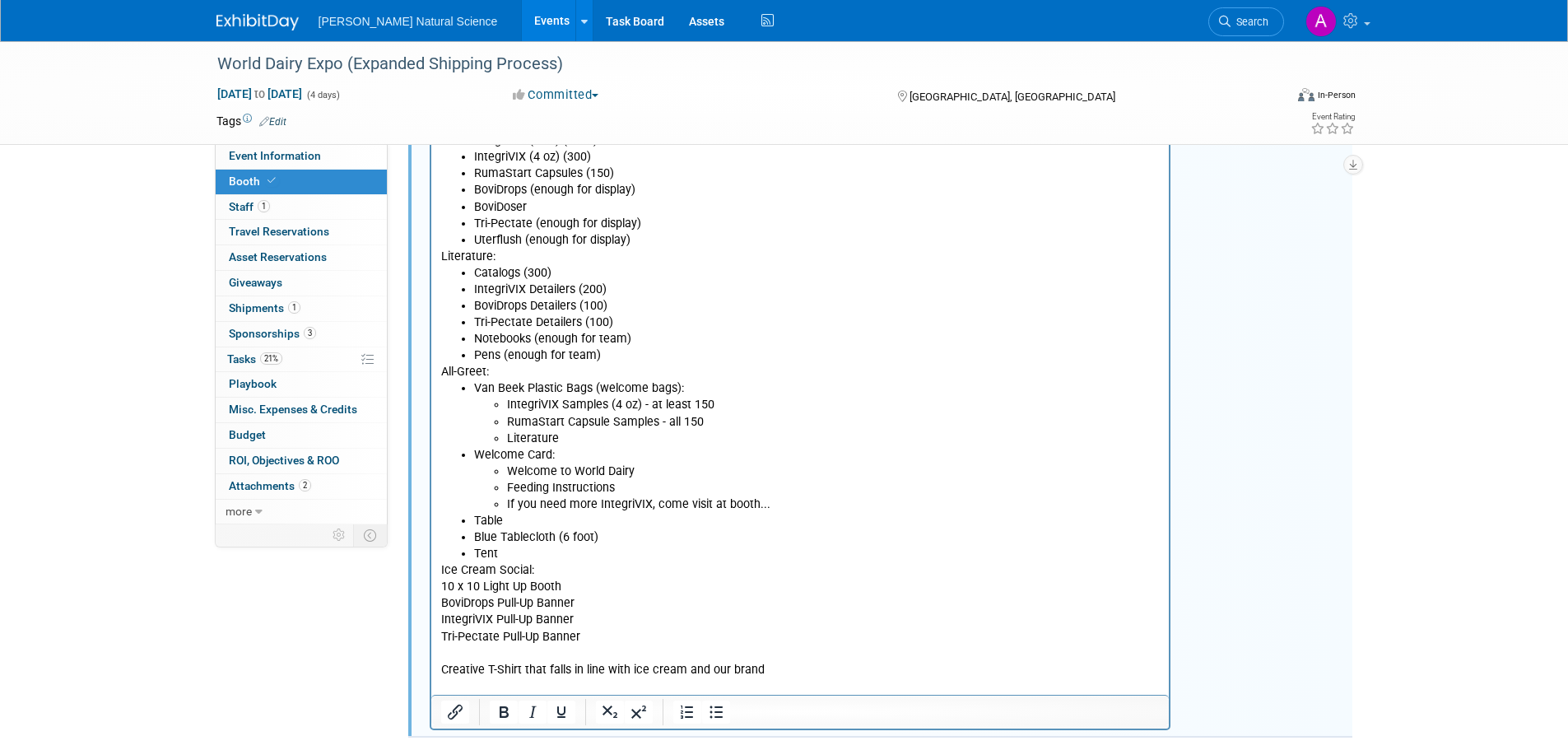
scroll to position [699, 0]
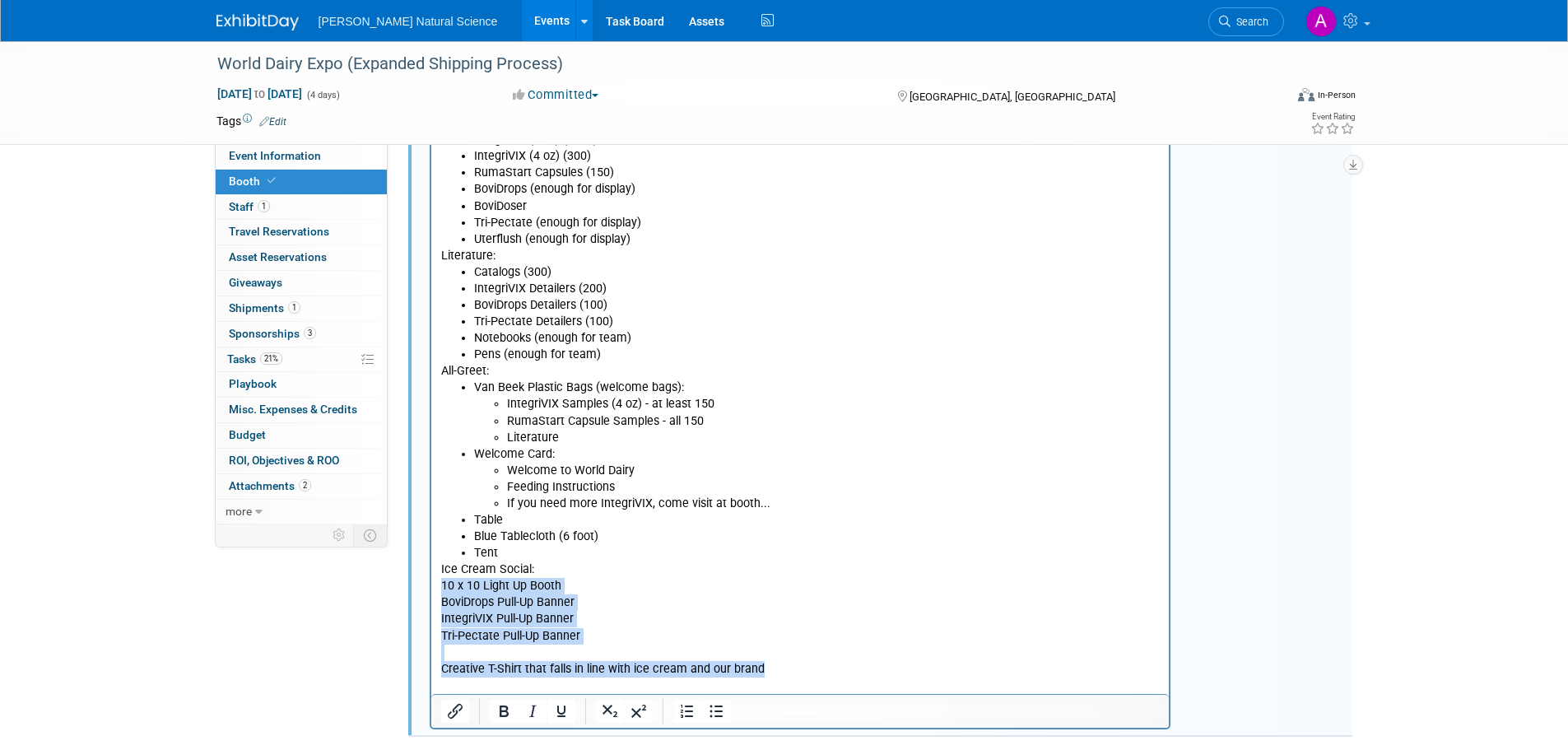
drag, startPoint x: 772, startPoint y: 667, endPoint x: 439, endPoint y: 588, distance: 342.2
click at [439, 588] on body "Booth: 10 x 20 Booth 10 x 20 Livestock Banner & Backing Extra Booth Supplies Fl…" at bounding box center [799, 181] width 721 height 1025
click at [724, 718] on icon "Bullet list" at bounding box center [717, 711] width 20 height 20
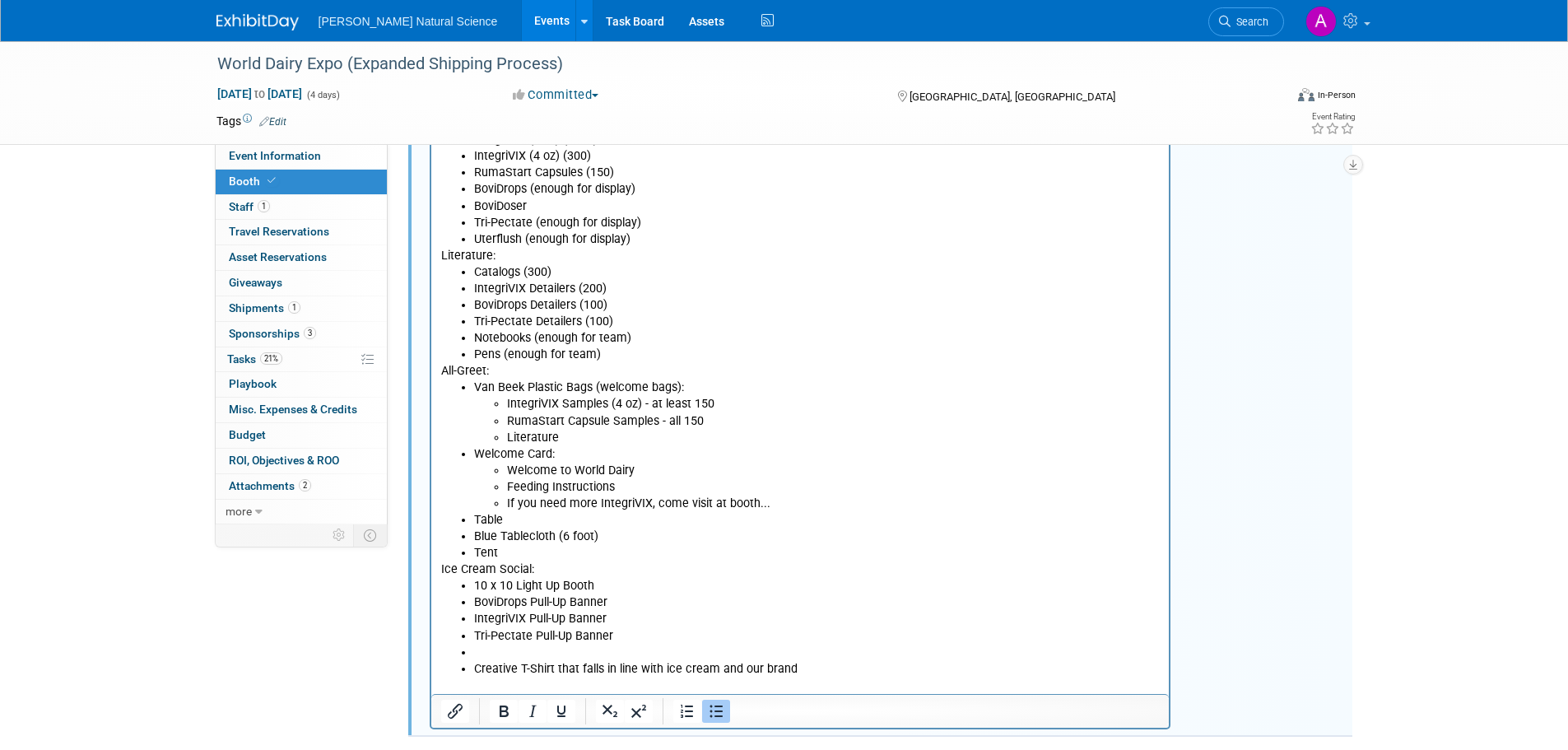
click at [548, 655] on li "Rich Text Area. Press ALT-0 for help." at bounding box center [816, 653] width 687 height 16
click at [503, 652] on li "Rich Text Area. Press ALT-0 for help." at bounding box center [816, 653] width 687 height 16
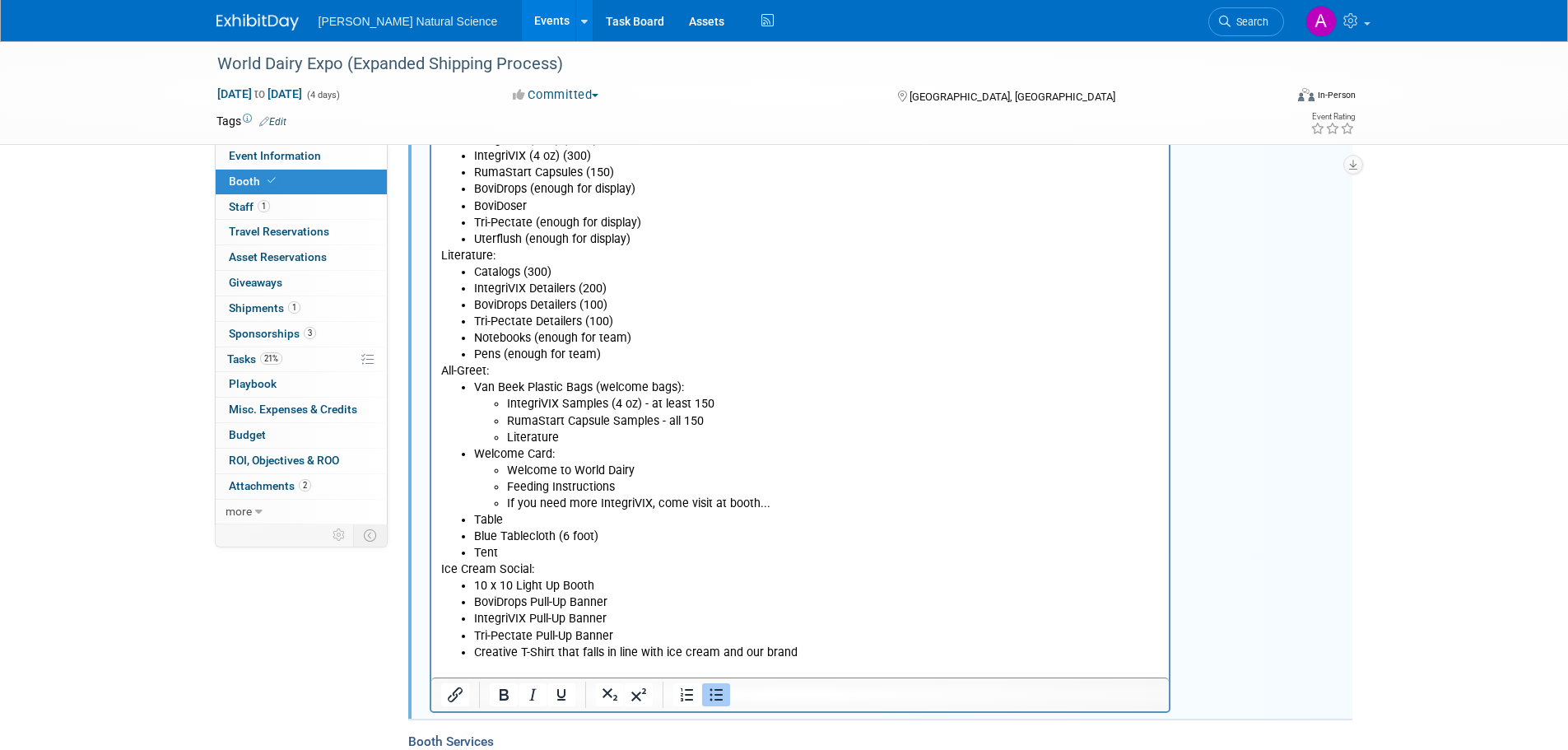
click at [658, 597] on li "BoviDrops Pull-Up Banner" at bounding box center [816, 602] width 687 height 16
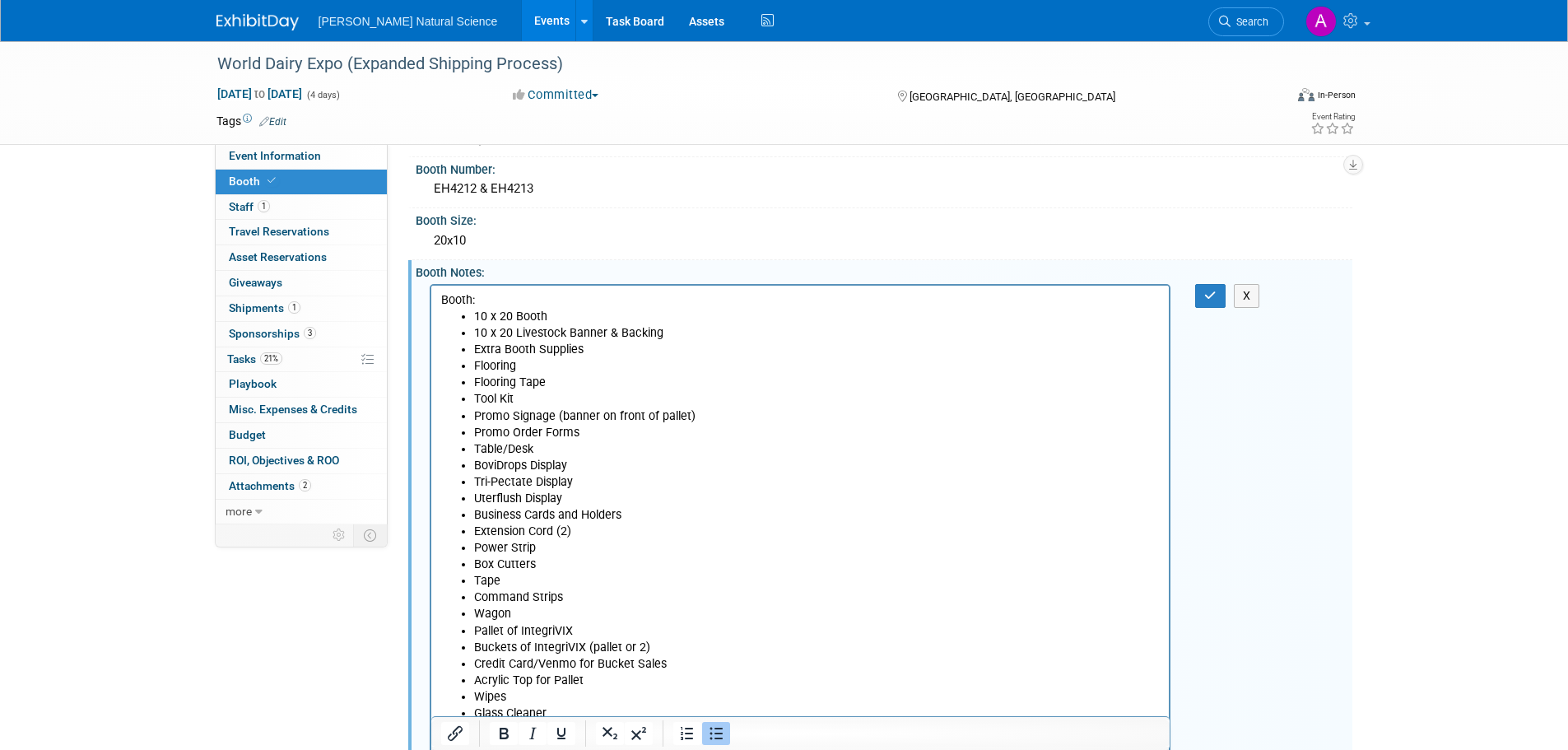
scroll to position [70, 0]
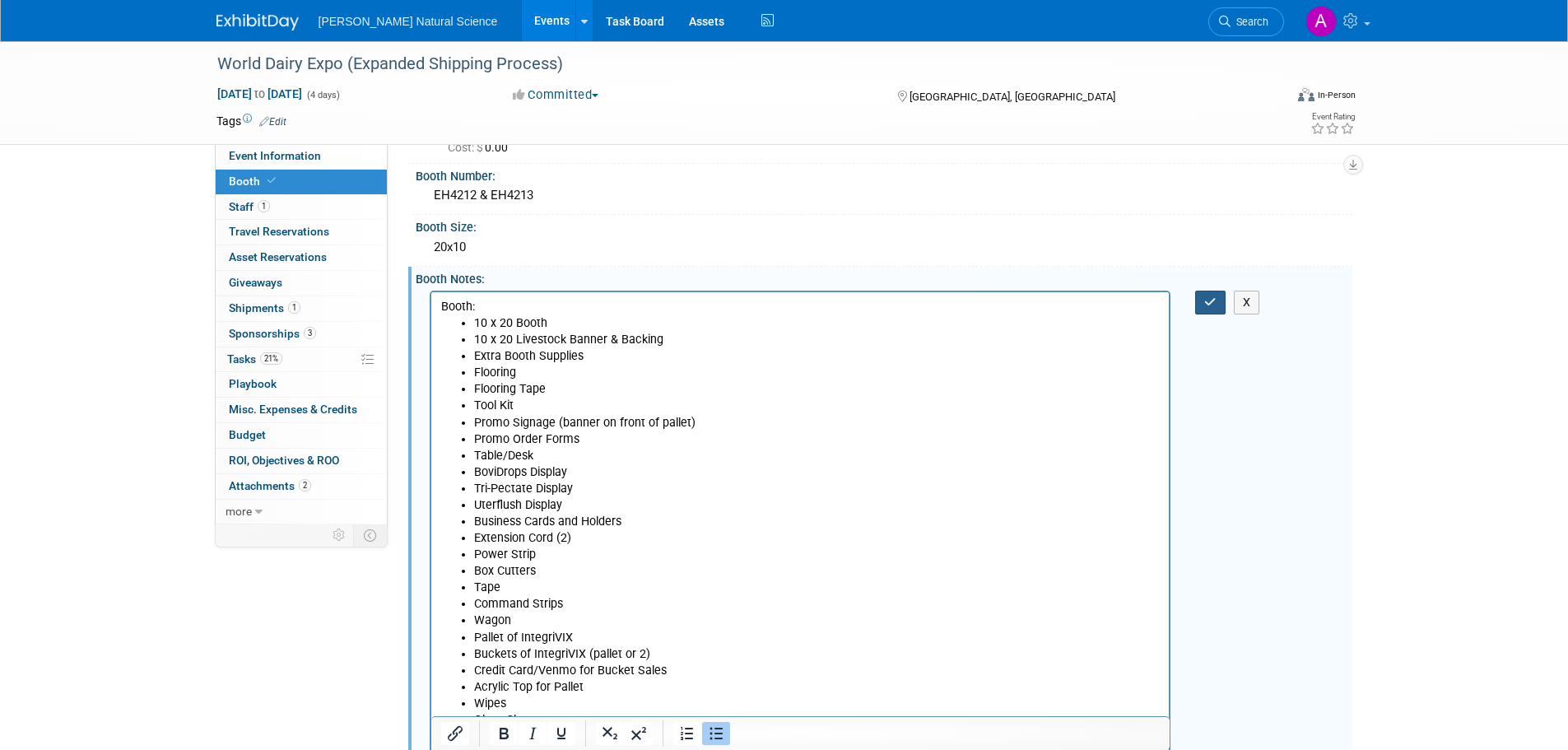
click at [1200, 298] on button "button" at bounding box center [1210, 303] width 30 height 24
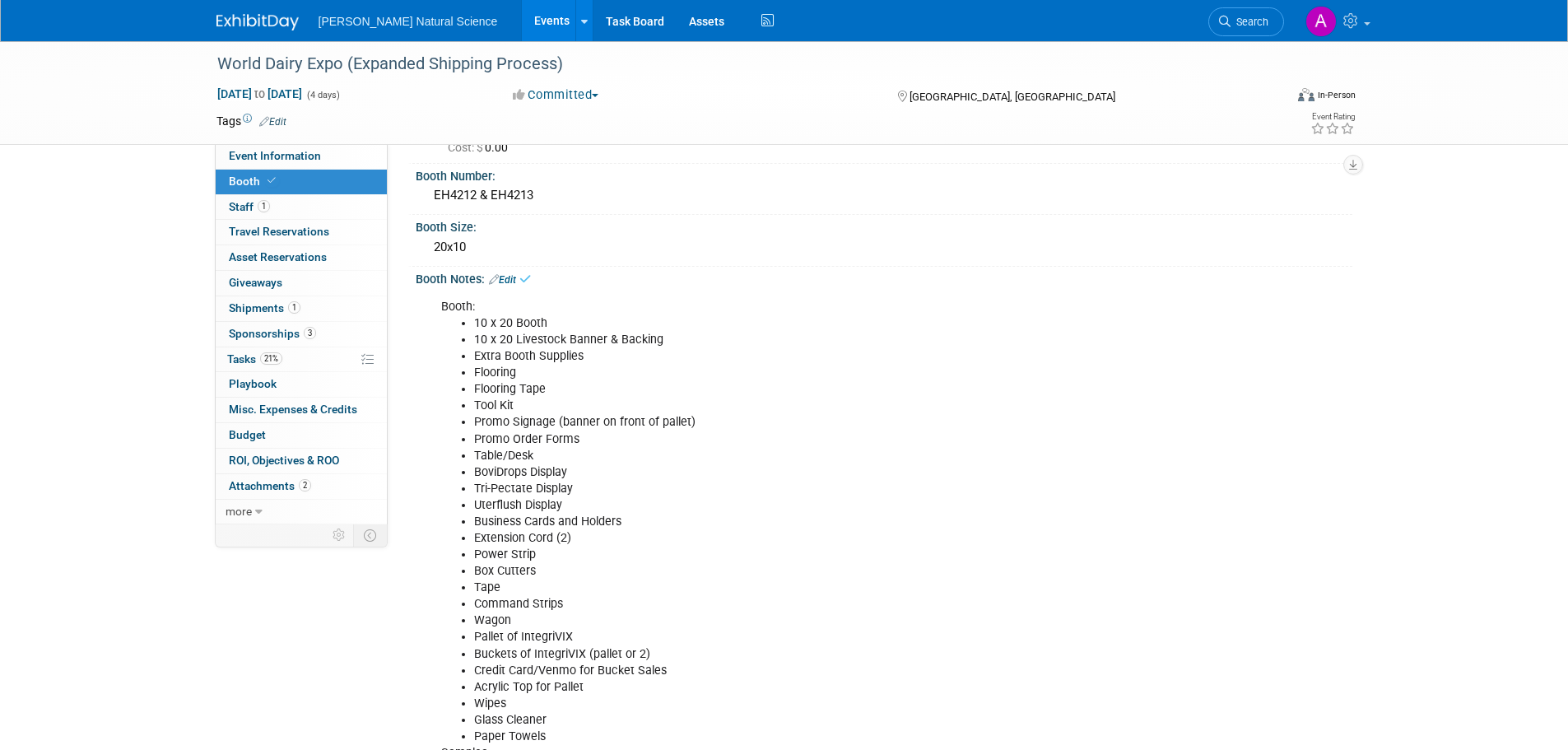
click at [1386, 343] on div "World Dairy Expo (Expanded Shipping Process) [DATE] to [DATE] (4 days) [DATE] t…" at bounding box center [784, 706] width 1568 height 1472
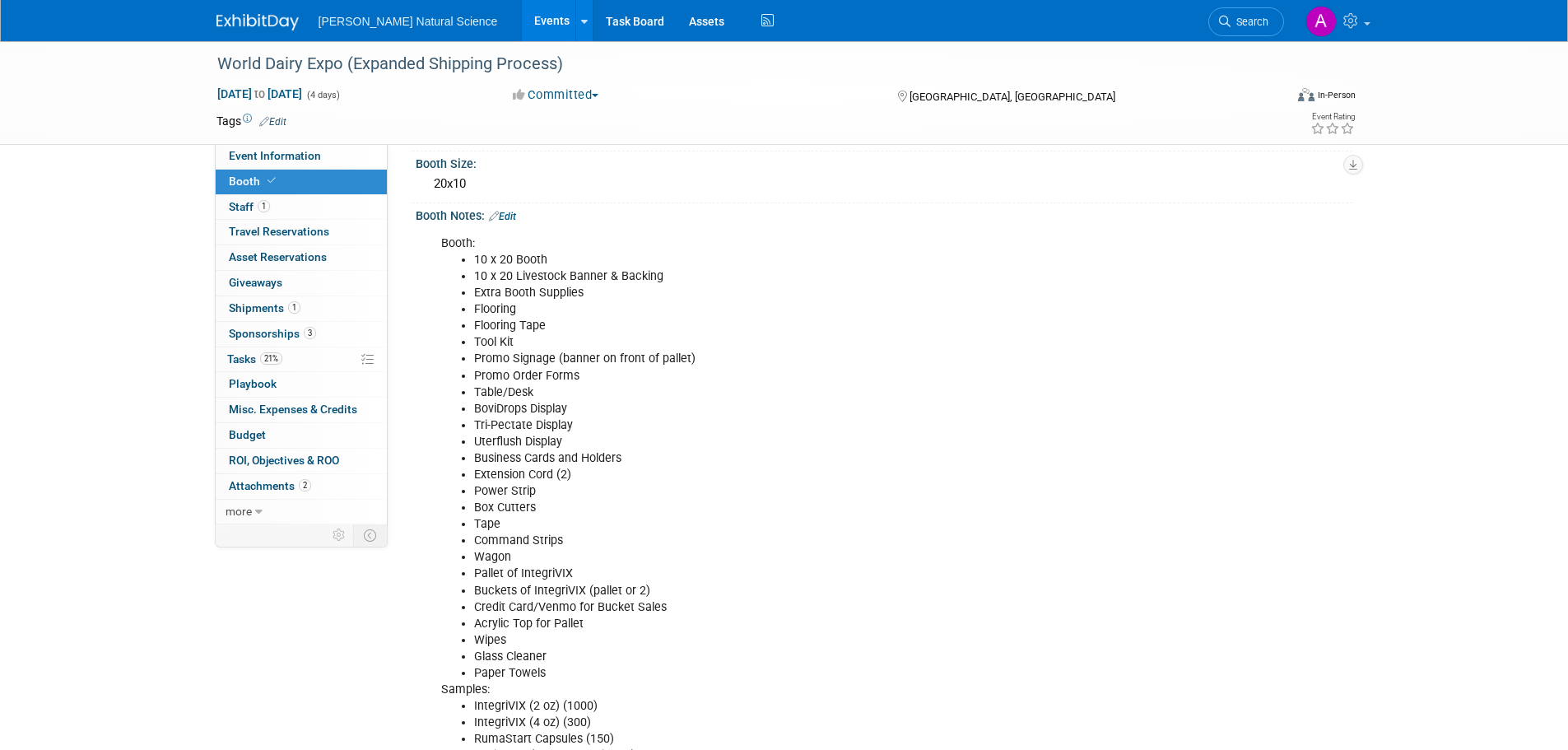
scroll to position [135, 0]
click at [522, 25] on link "Events" at bounding box center [552, 20] width 60 height 41
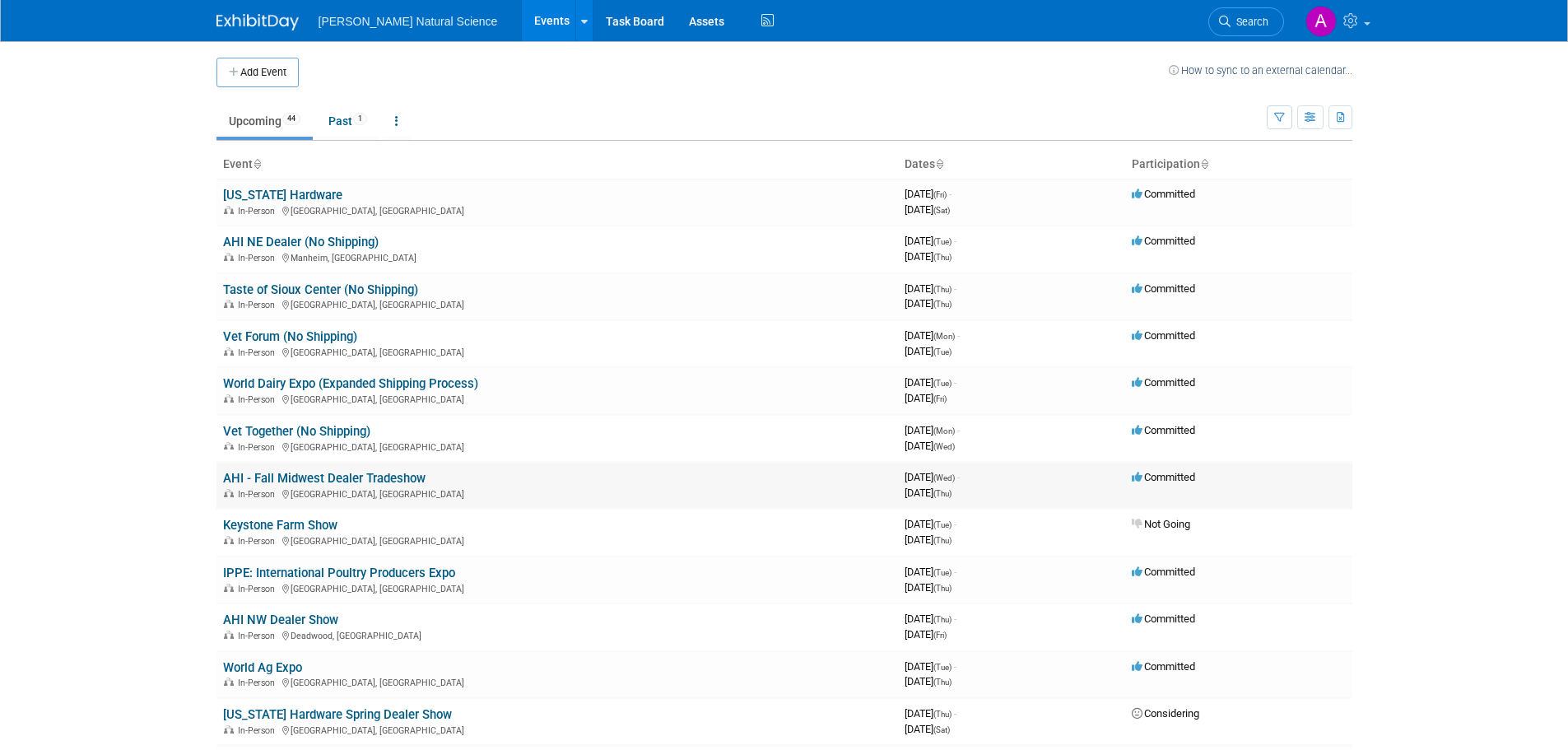
click at [366, 481] on link "AHI - Fall Midwest Dealer Tradeshow" at bounding box center [324, 478] width 203 height 15
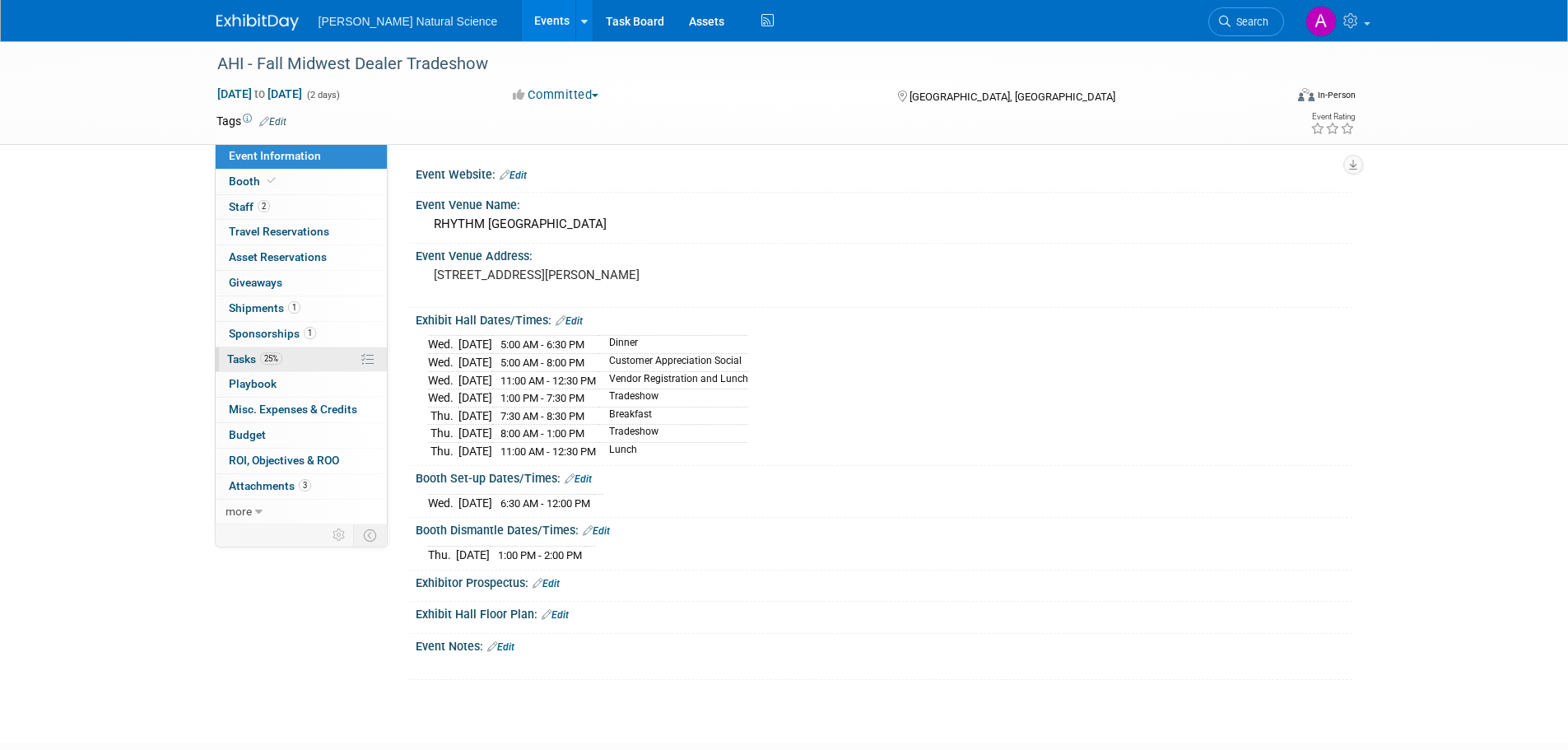
click at [308, 359] on link "25% Tasks 25%" at bounding box center [301, 359] width 171 height 25
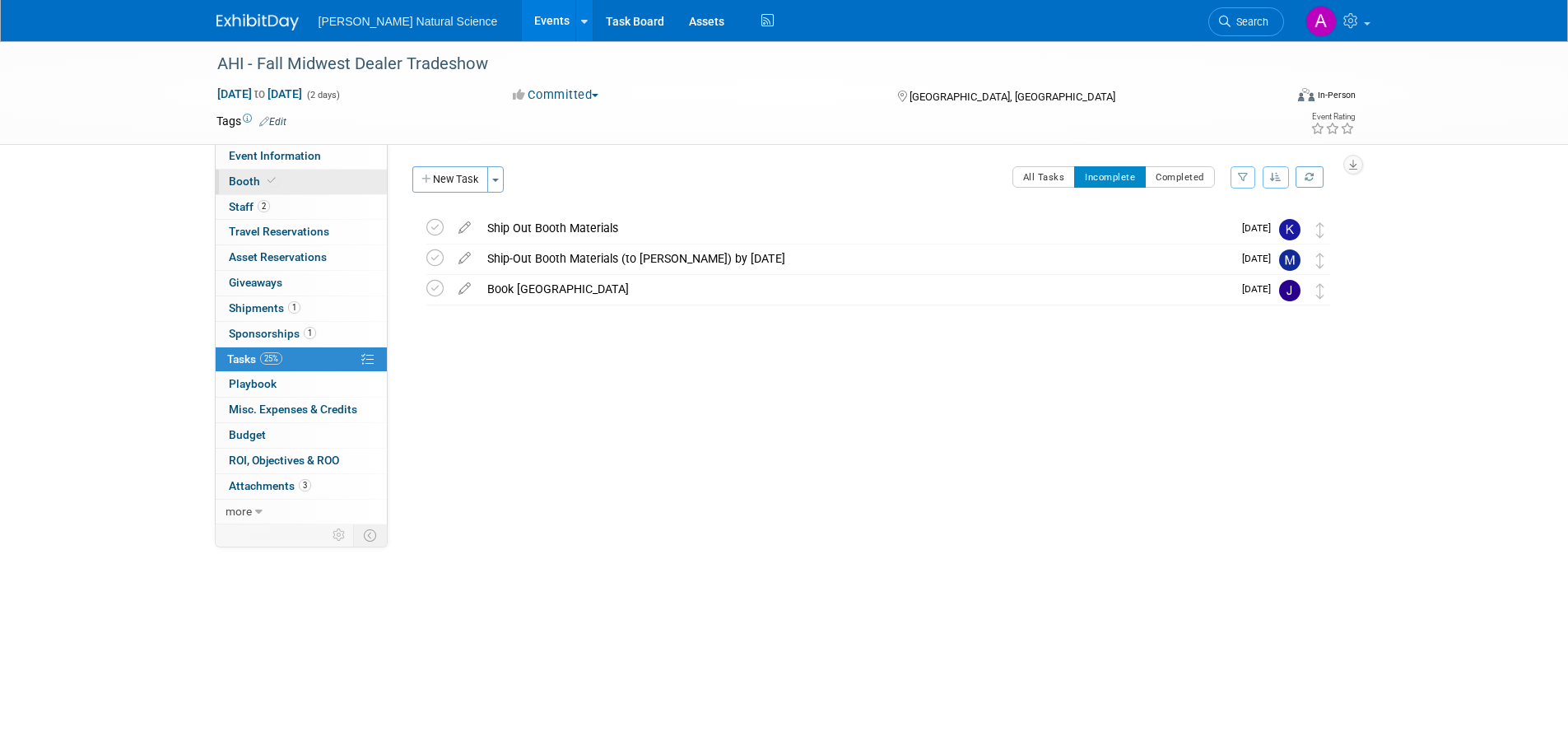
click at [298, 180] on link "Booth" at bounding box center [301, 181] width 171 height 25
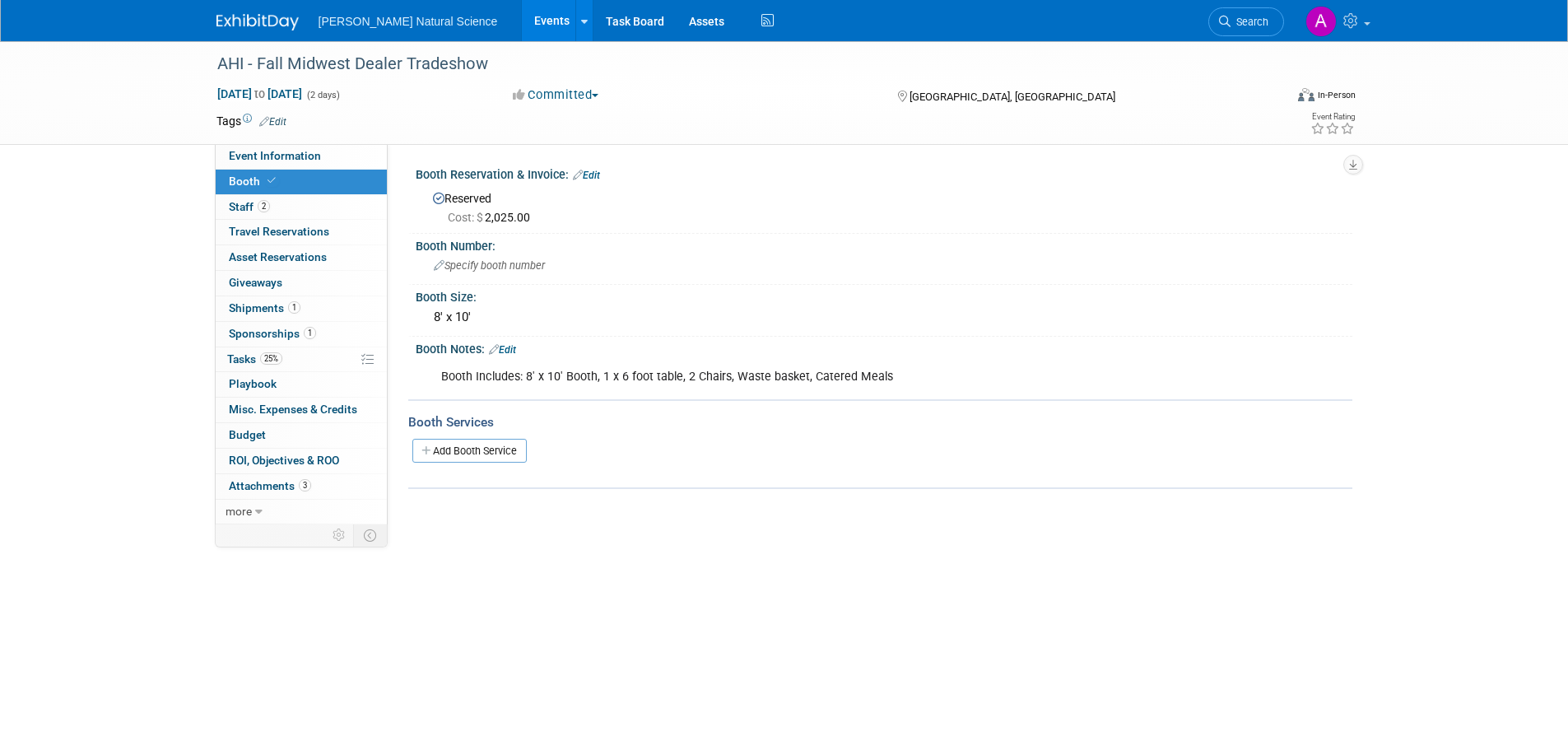
click at [624, 381] on div "Booth Includes: 8' x 10' Booth, 1 x 6 foot table, 2 Chairs, Waste basket, Cater…" at bounding box center [800, 376] width 742 height 33
click at [516, 346] on link "Edit" at bounding box center [503, 349] width 27 height 12
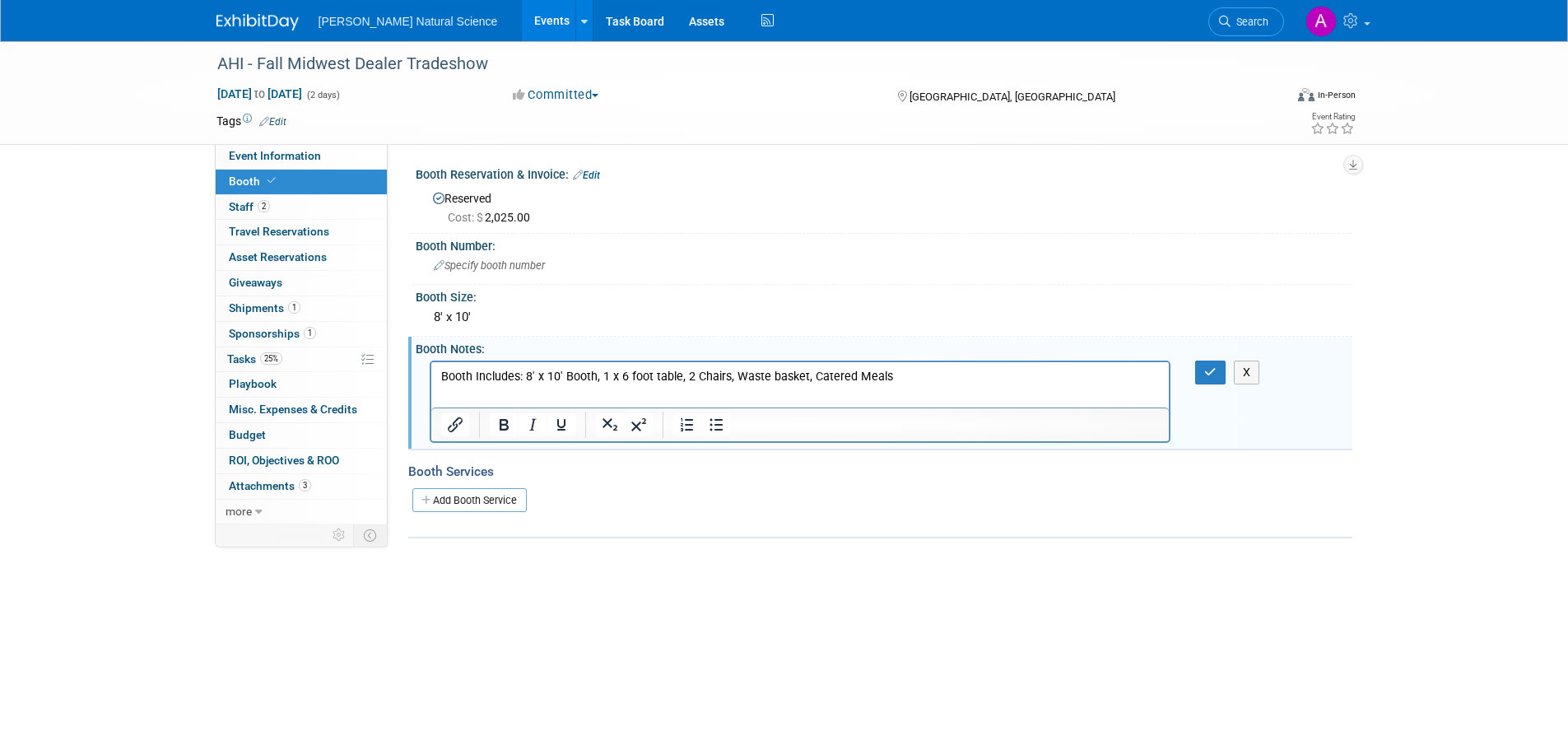
click at [960, 377] on p "Booth Includes: 8' x 10' Booth, 1 x 6 foot table, 2 Chairs, Waste basket, Cater…" at bounding box center [799, 376] width 719 height 16
click at [470, 402] on p "Rich Text Area. Press ALT-0 for help." at bounding box center [799, 409] width 719 height 16
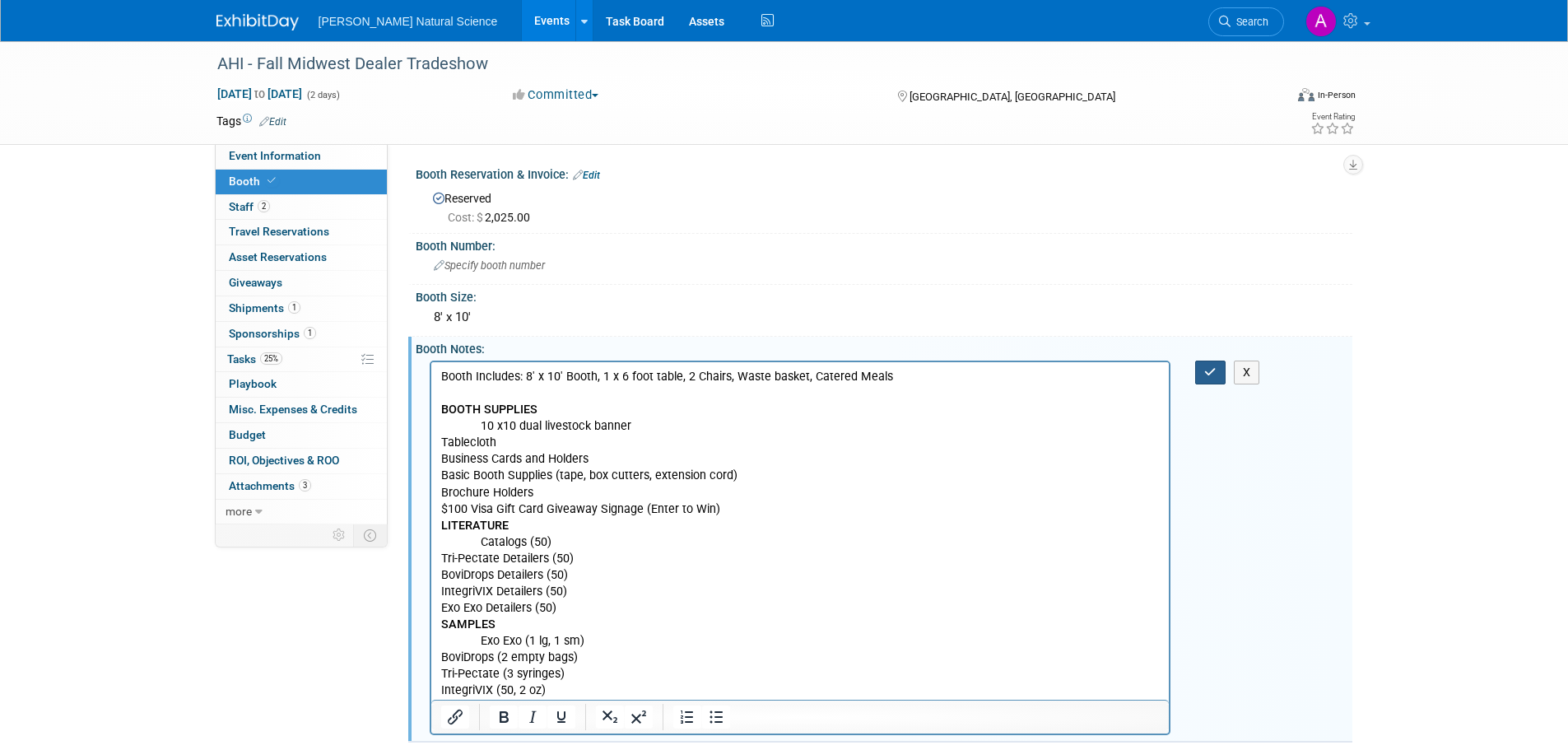
click at [1203, 377] on button "button" at bounding box center [1210, 372] width 30 height 24
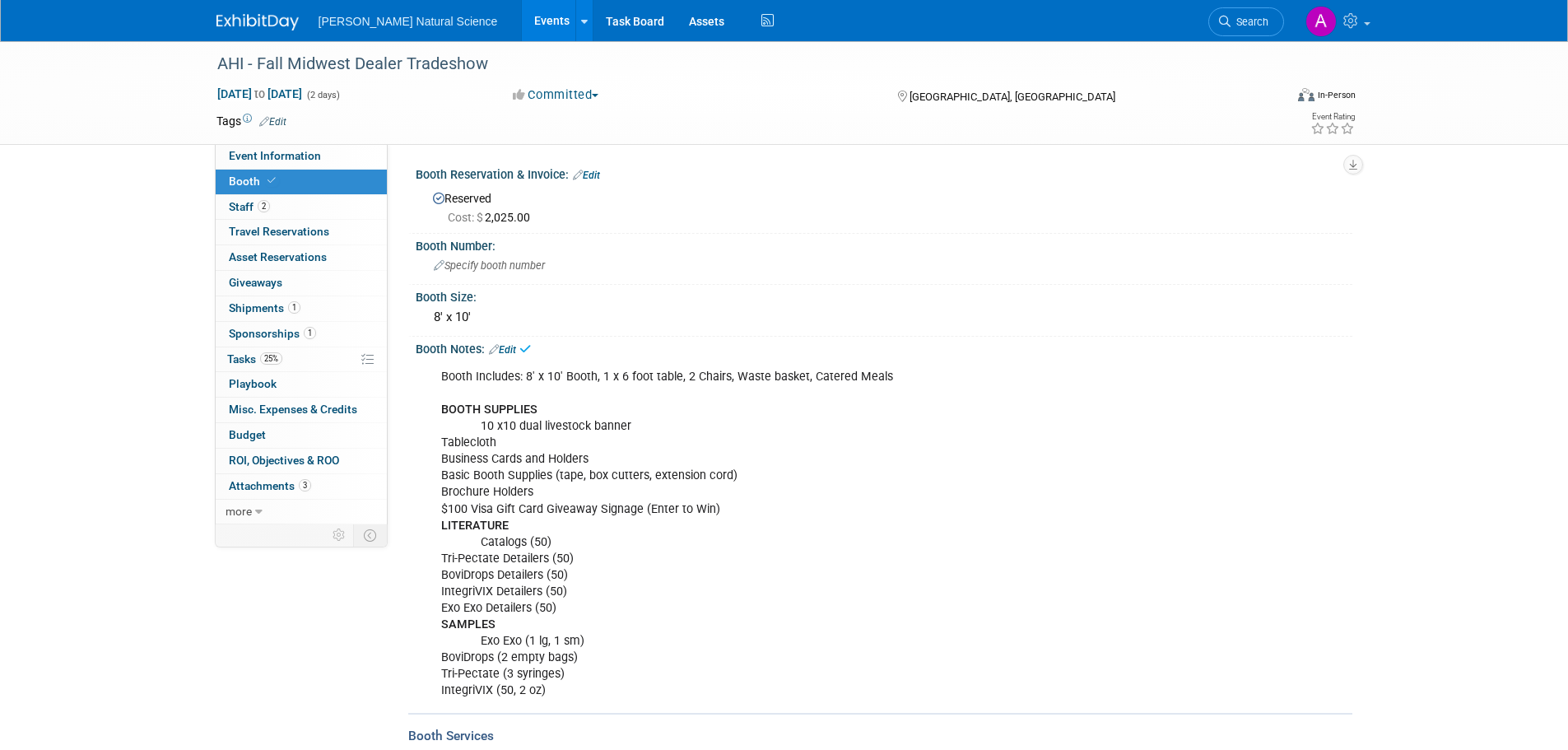
click at [527, 587] on div "Booth Includes: 8' x 10' Booth, 1 x 6 foot table, 2 Chairs, Waste basket, Cater…" at bounding box center [800, 534] width 742 height 347
click at [507, 351] on link "Edit" at bounding box center [503, 349] width 27 height 12
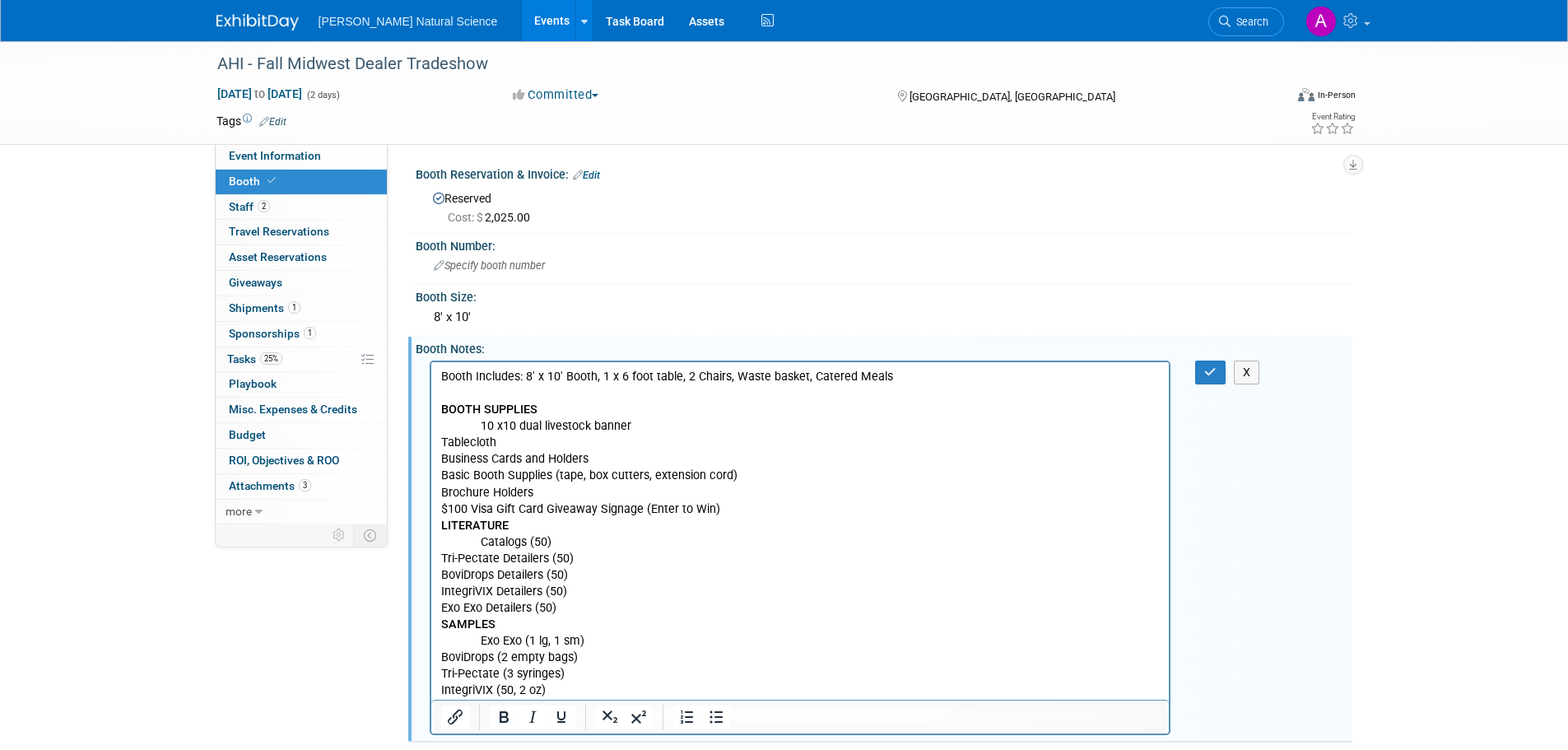
click at [440, 605] on p "Booth Includes: 8' x 10' Booth, 1 x 6 foot table, 2 Chairs, Waste basket, Cater…" at bounding box center [799, 534] width 719 height 331
click at [440, 605] on p "Booth Includes: 8' x 10' Booth, 1 x 6 foot table, 2 Chairs, Waste basket, Cater…" at bounding box center [799, 534] width 719 height 331
click at [608, 582] on p "Booth Includes: 8' x 10' Booth, 1 x 6 foot table, 2 Chairs, Waste basket, Cater…" at bounding box center [799, 534] width 719 height 331
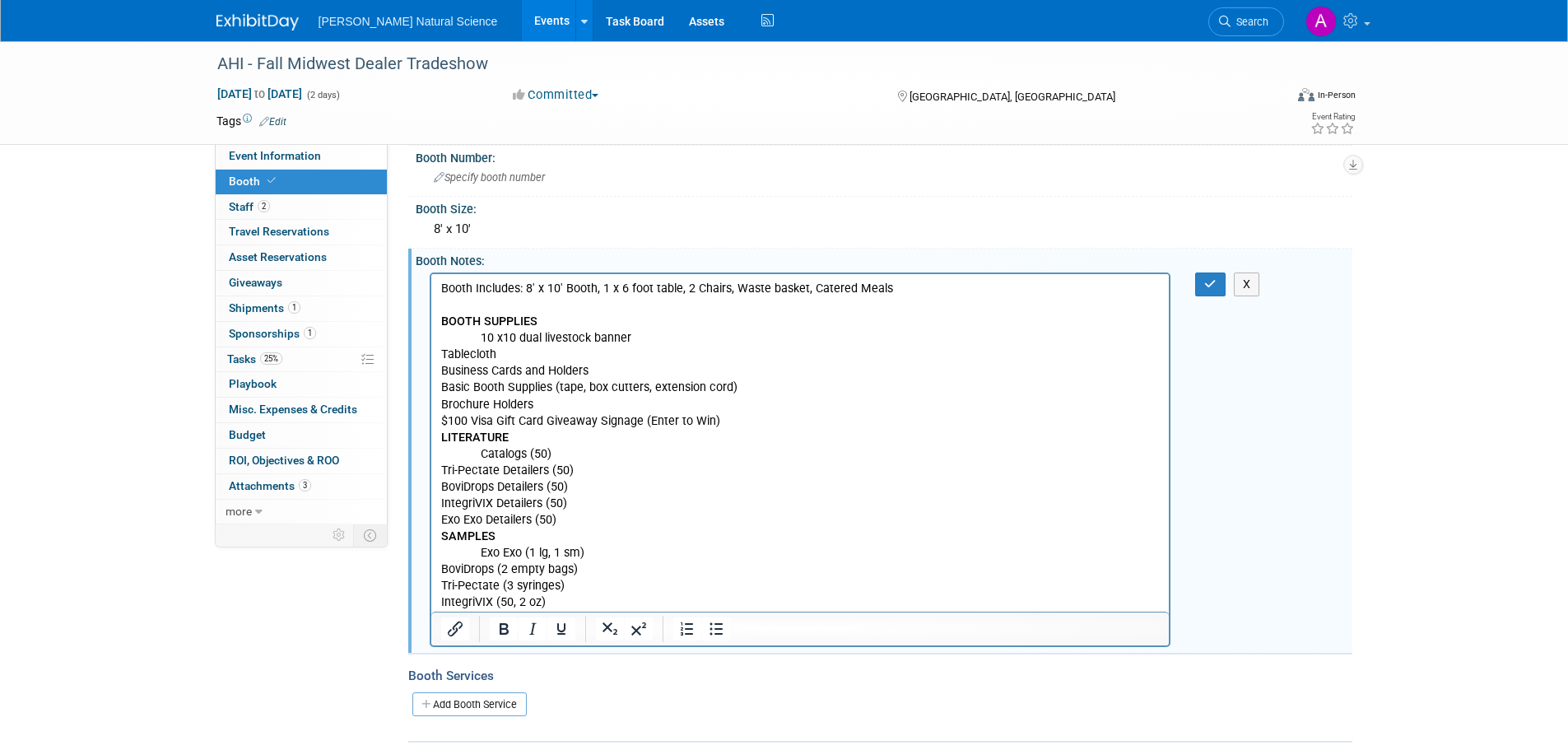
scroll to position [90, 0]
click at [1201, 293] on button "button" at bounding box center [1210, 283] width 30 height 24
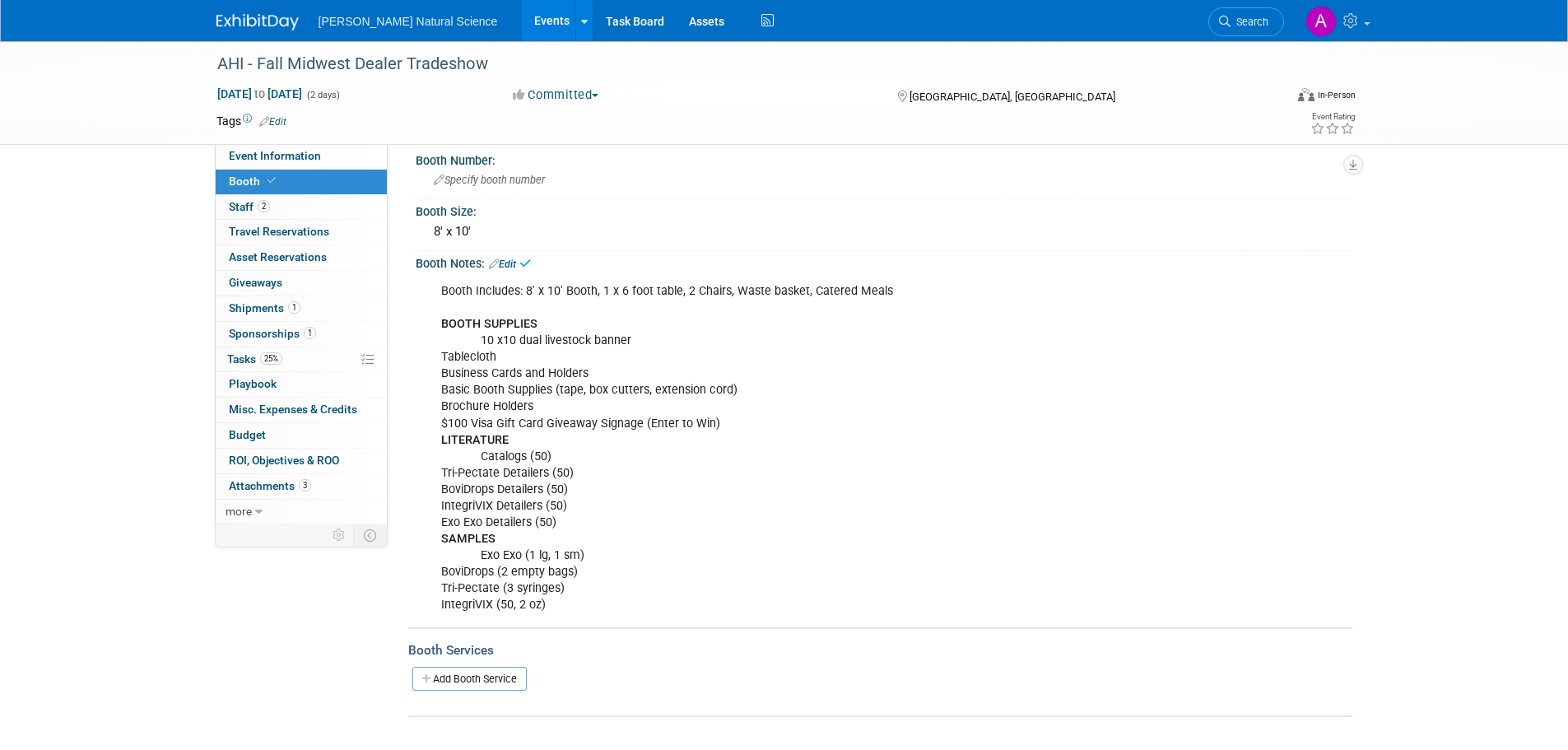
scroll to position [0, 0]
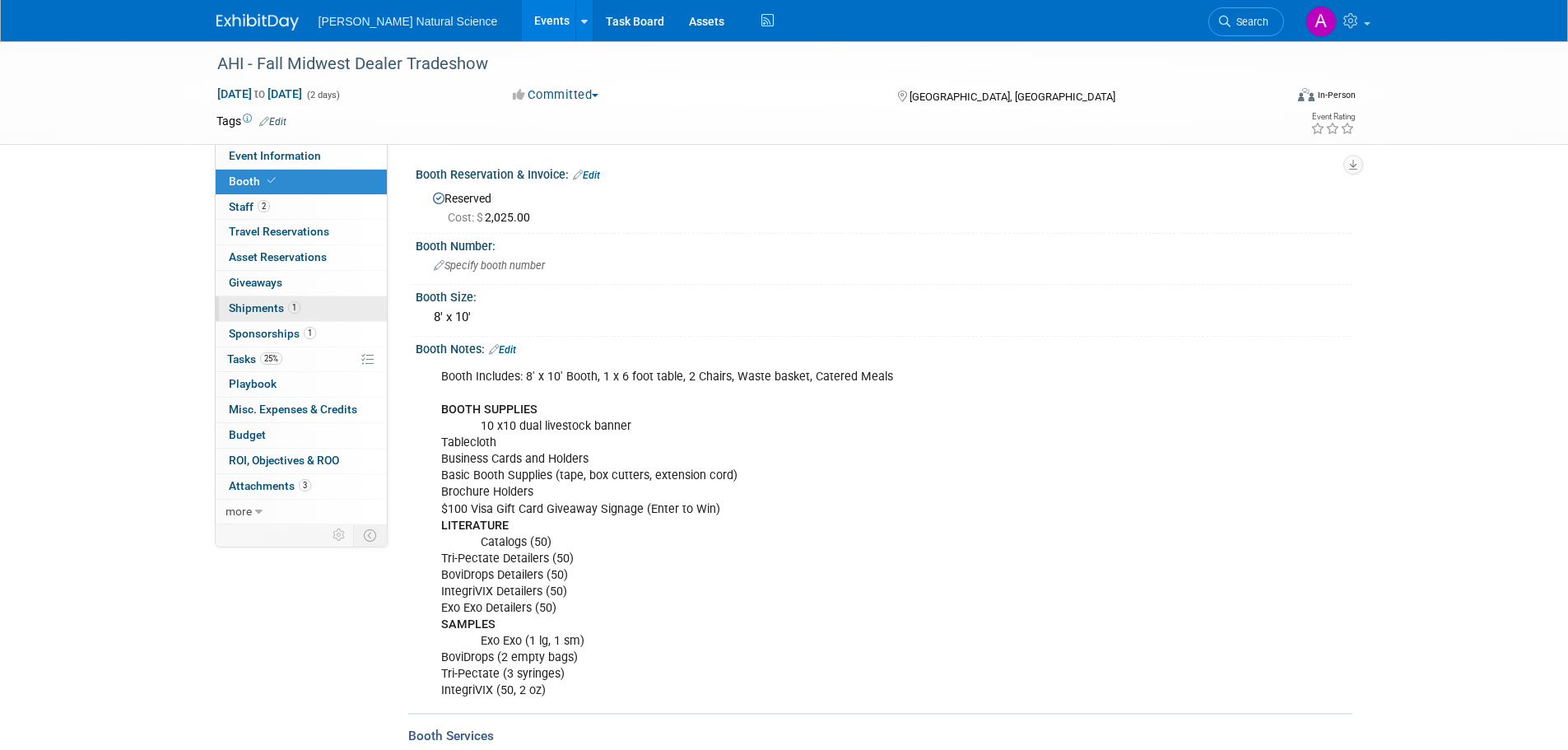
click at [325, 299] on link "1 Shipments 1" at bounding box center [301, 308] width 171 height 25
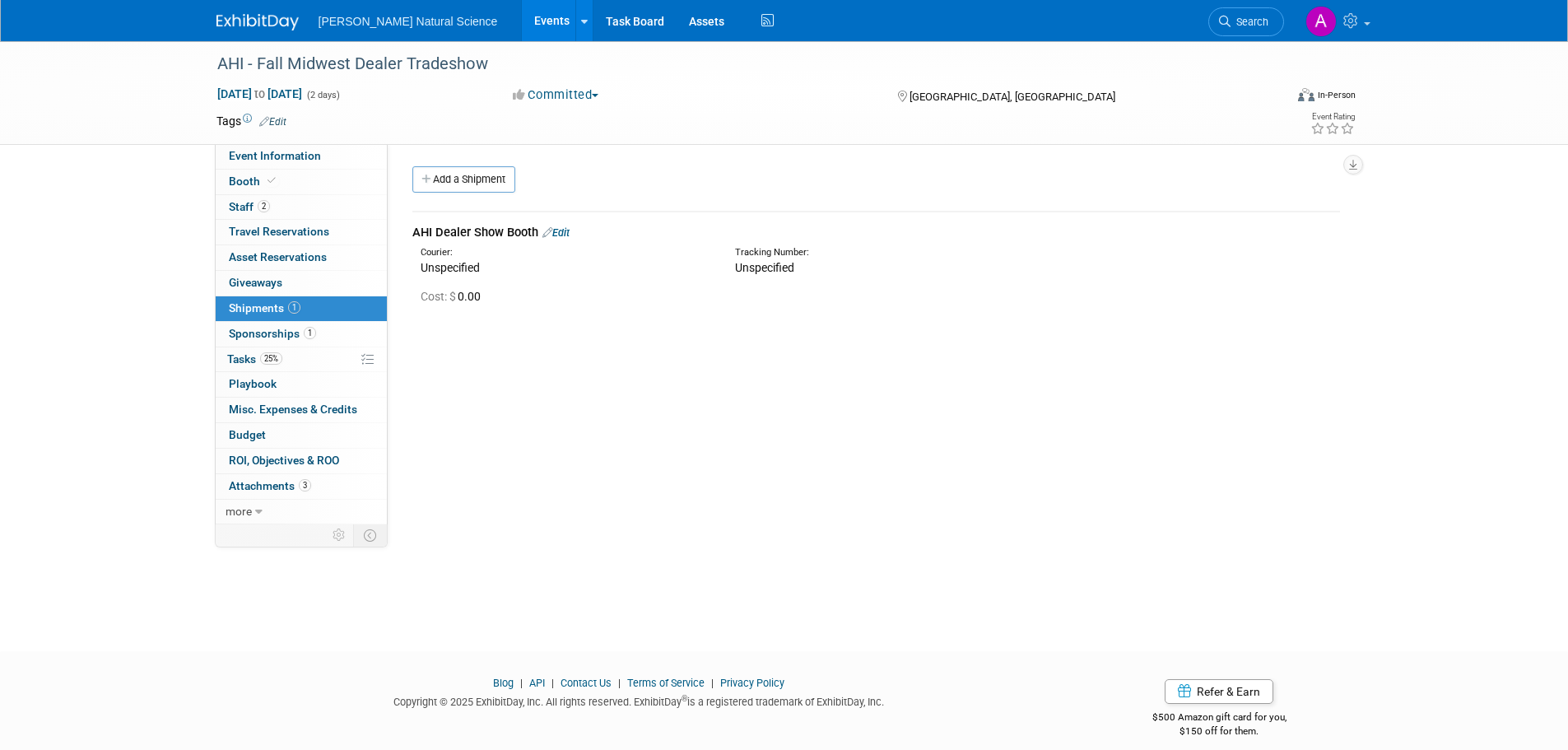
click at [561, 233] on link "Edit" at bounding box center [556, 233] width 27 height 13
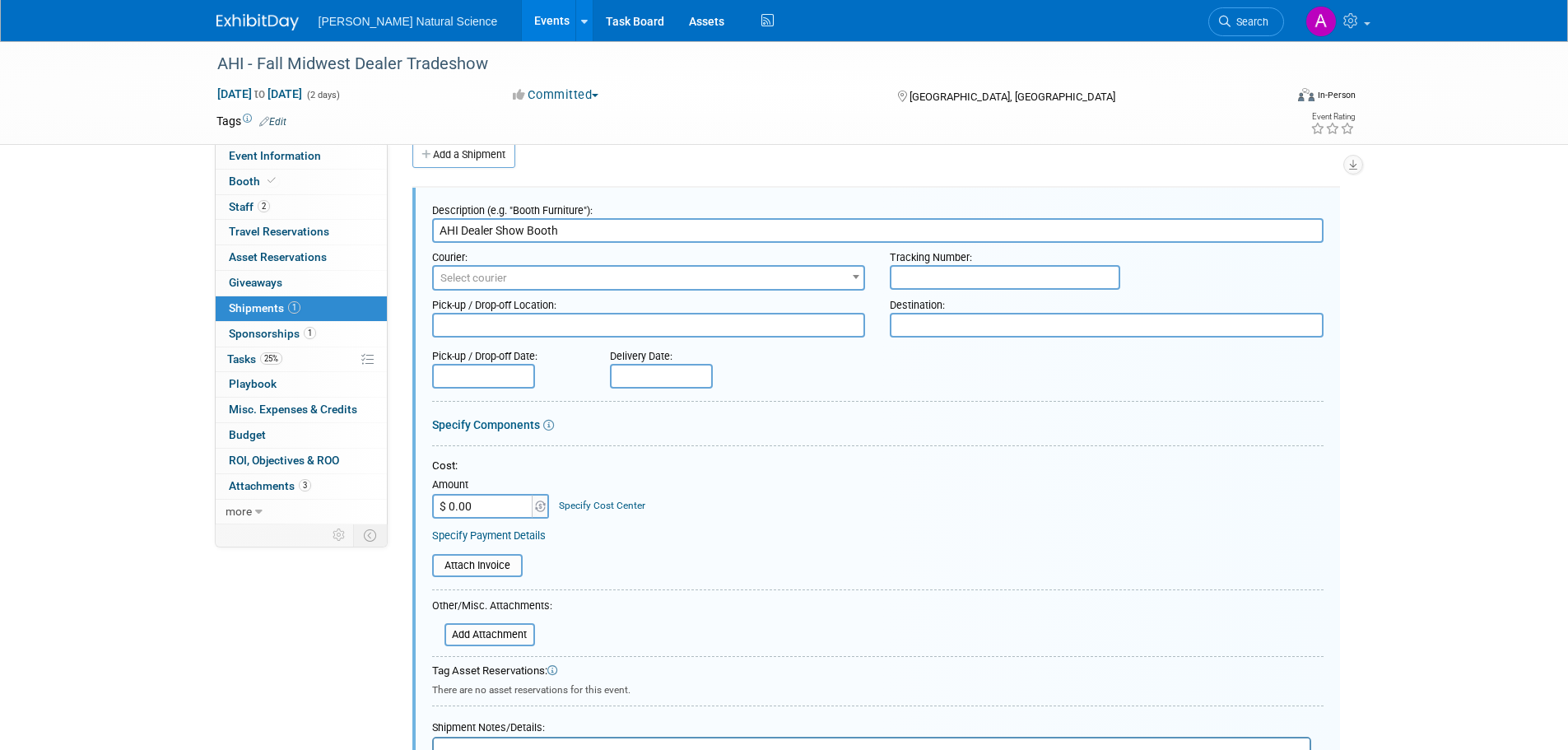
click at [594, 324] on textarea at bounding box center [648, 325] width 434 height 25
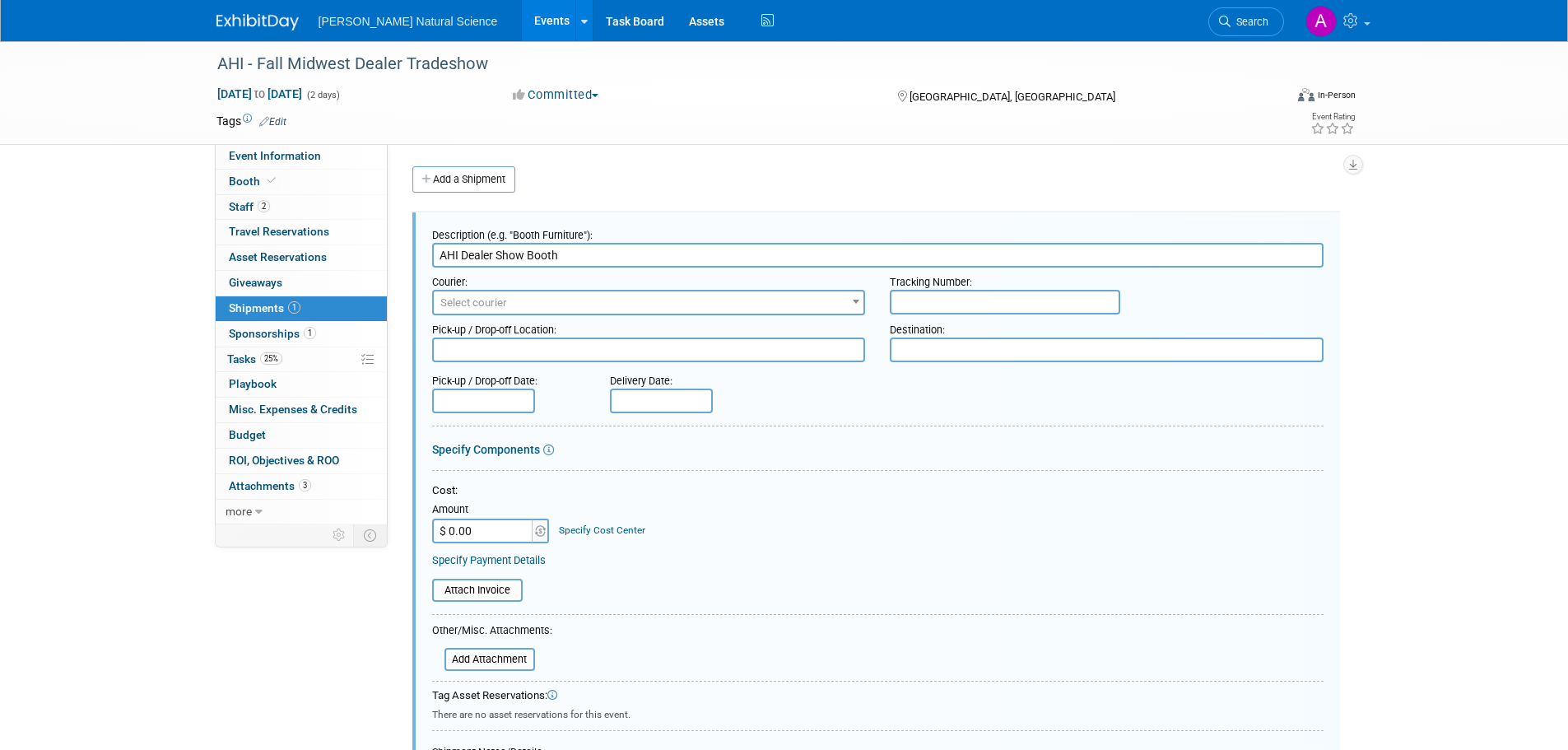
click at [999, 343] on textarea at bounding box center [1106, 349] width 434 height 25
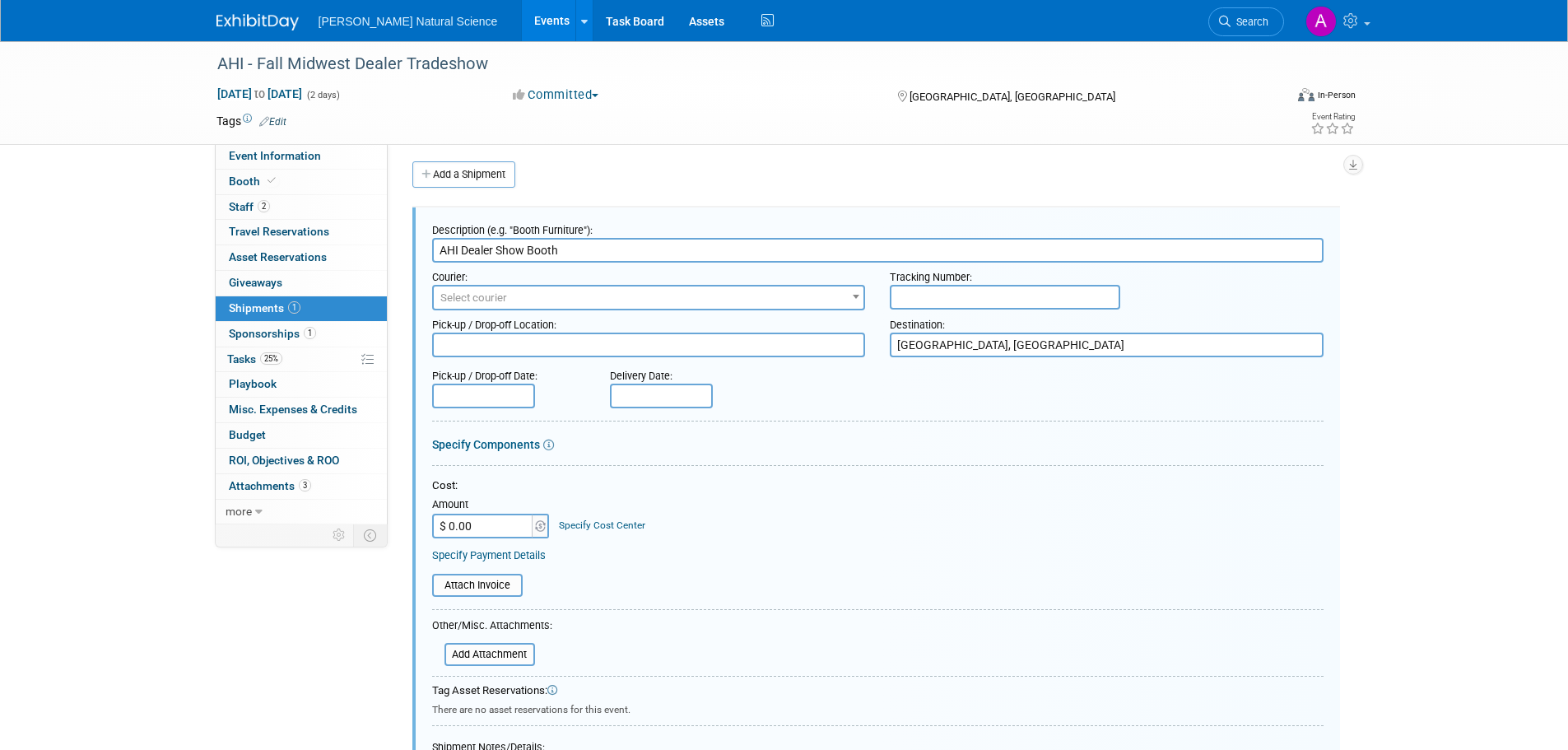
scroll to position [8, 0]
type textarea "[GEOGRAPHIC_DATA], [GEOGRAPHIC_DATA]"
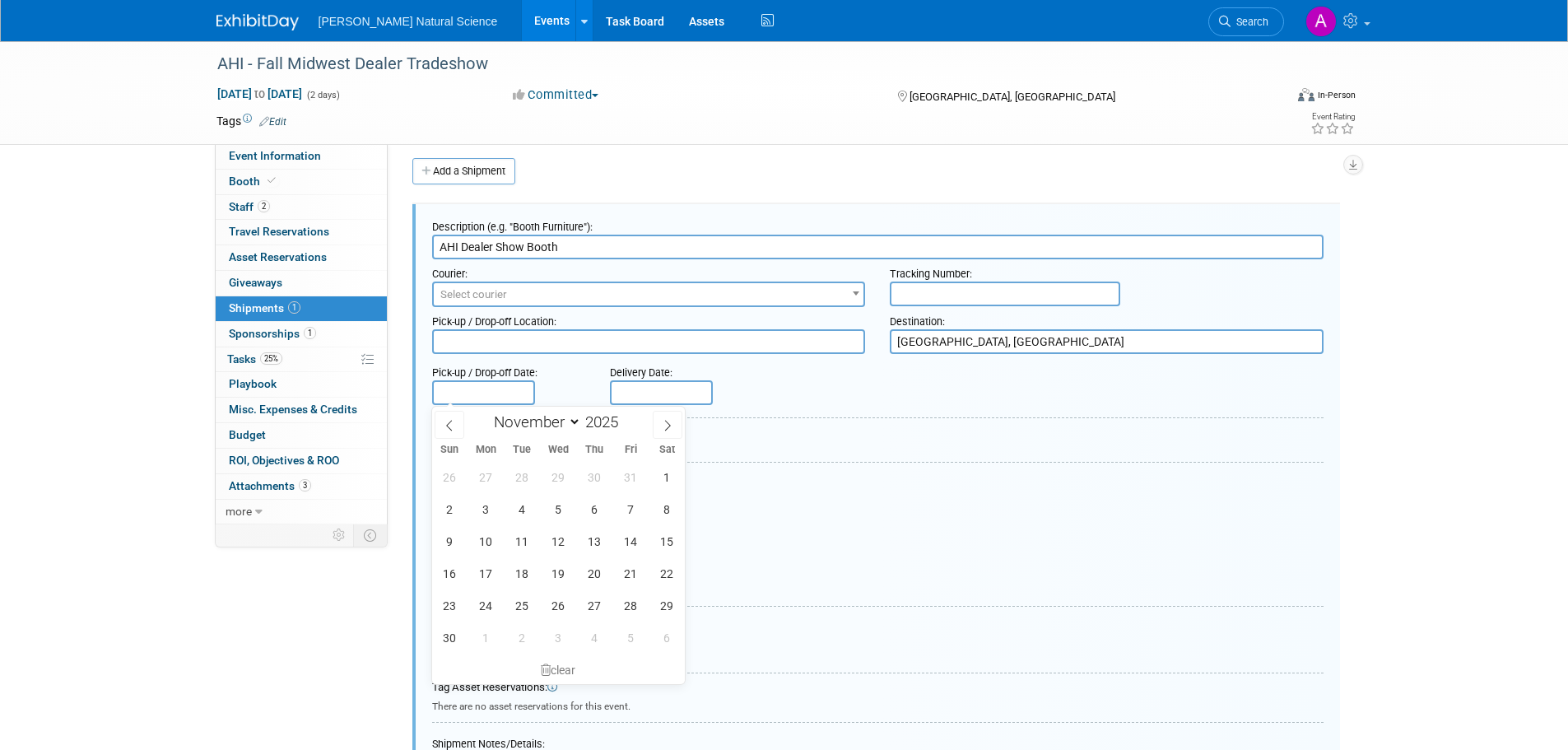
click at [490, 394] on input "text" at bounding box center [483, 392] width 103 height 25
click at [490, 393] on input "text" at bounding box center [483, 392] width 103 height 25
click at [796, 383] on div "Delivery Date:" at bounding box center [712, 382] width 229 height 47
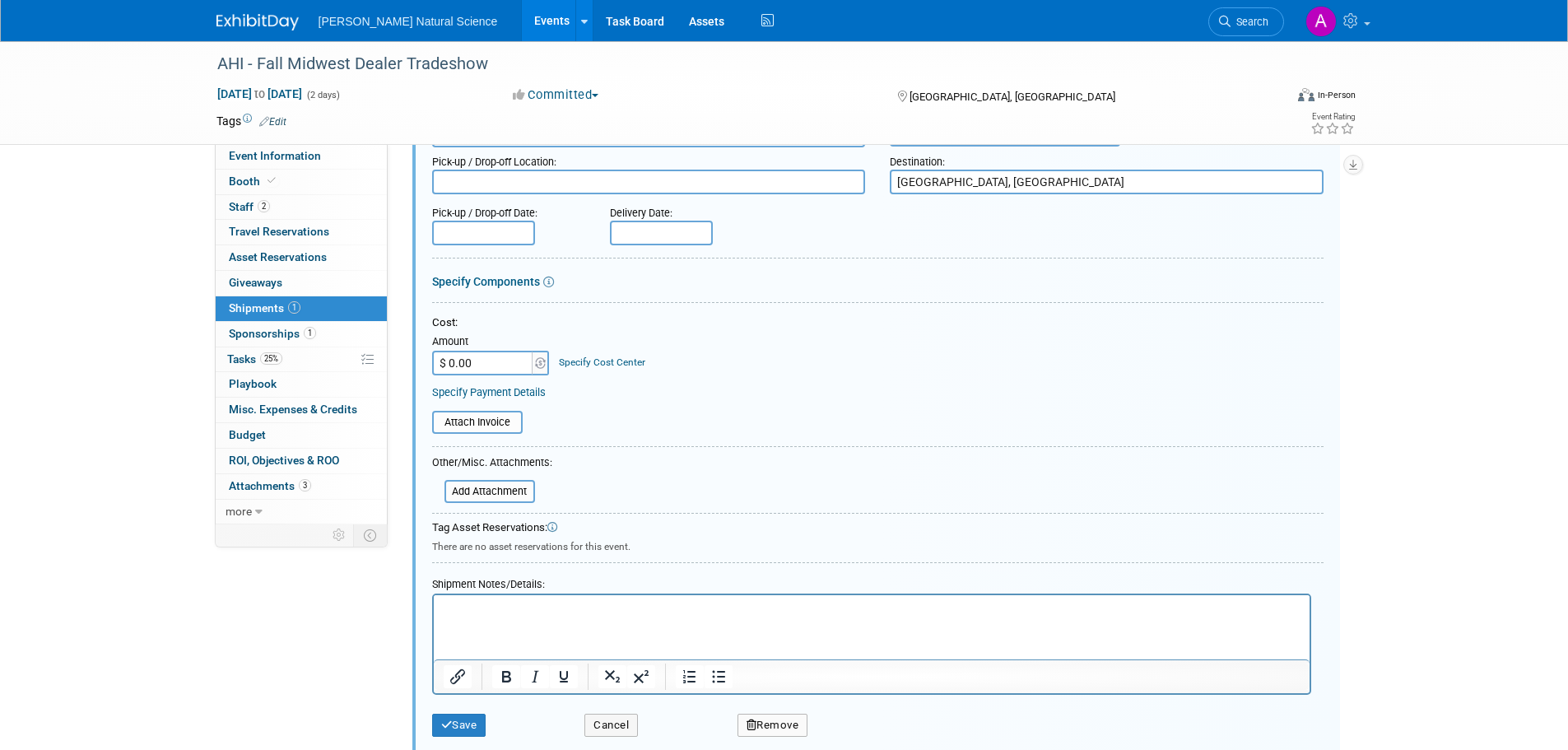
scroll to position [171, 0]
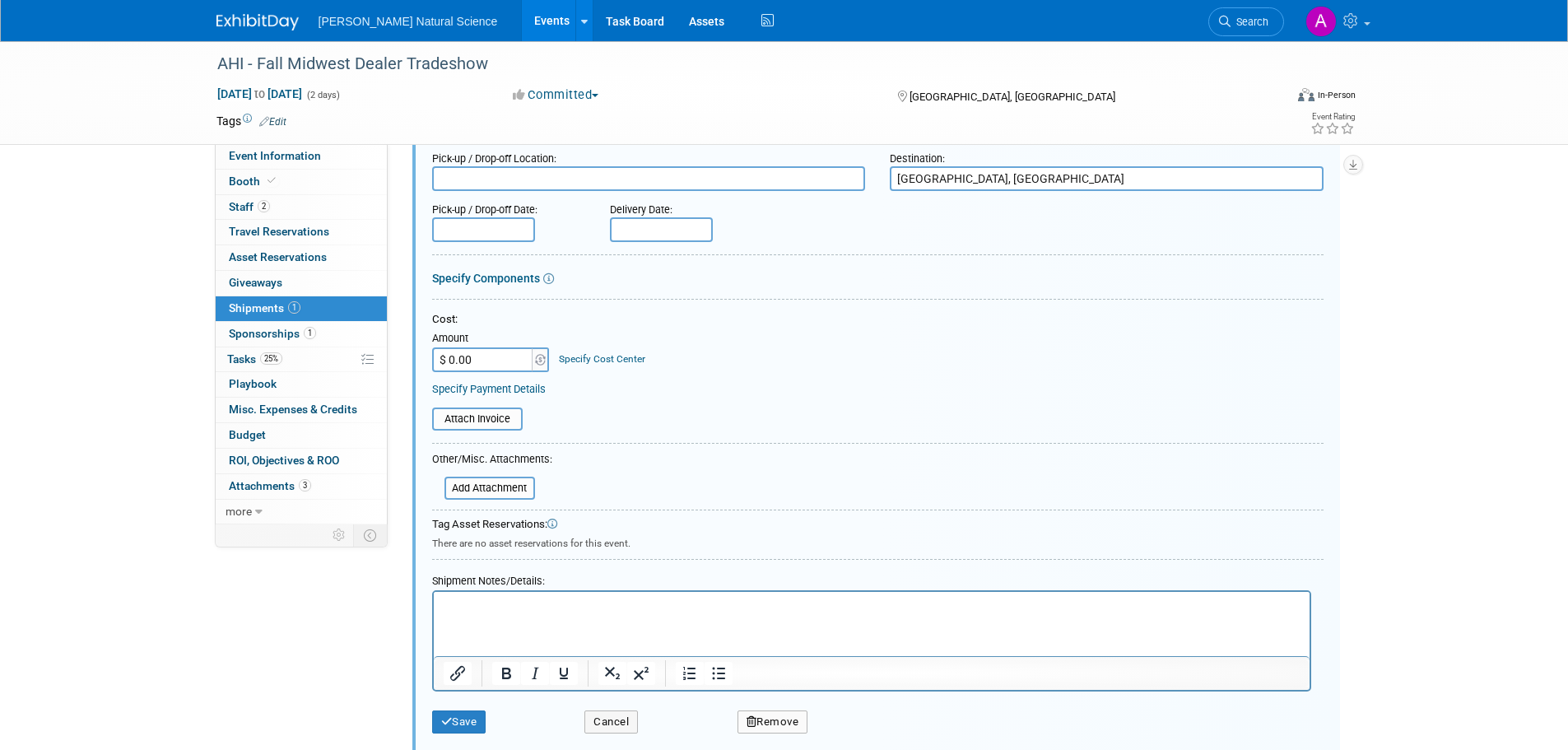
click at [603, 615] on html at bounding box center [870, 603] width 876 height 23
click at [467, 615] on html at bounding box center [870, 603] width 876 height 23
paste body "Rich Text Area. Press ALT-0 for help."
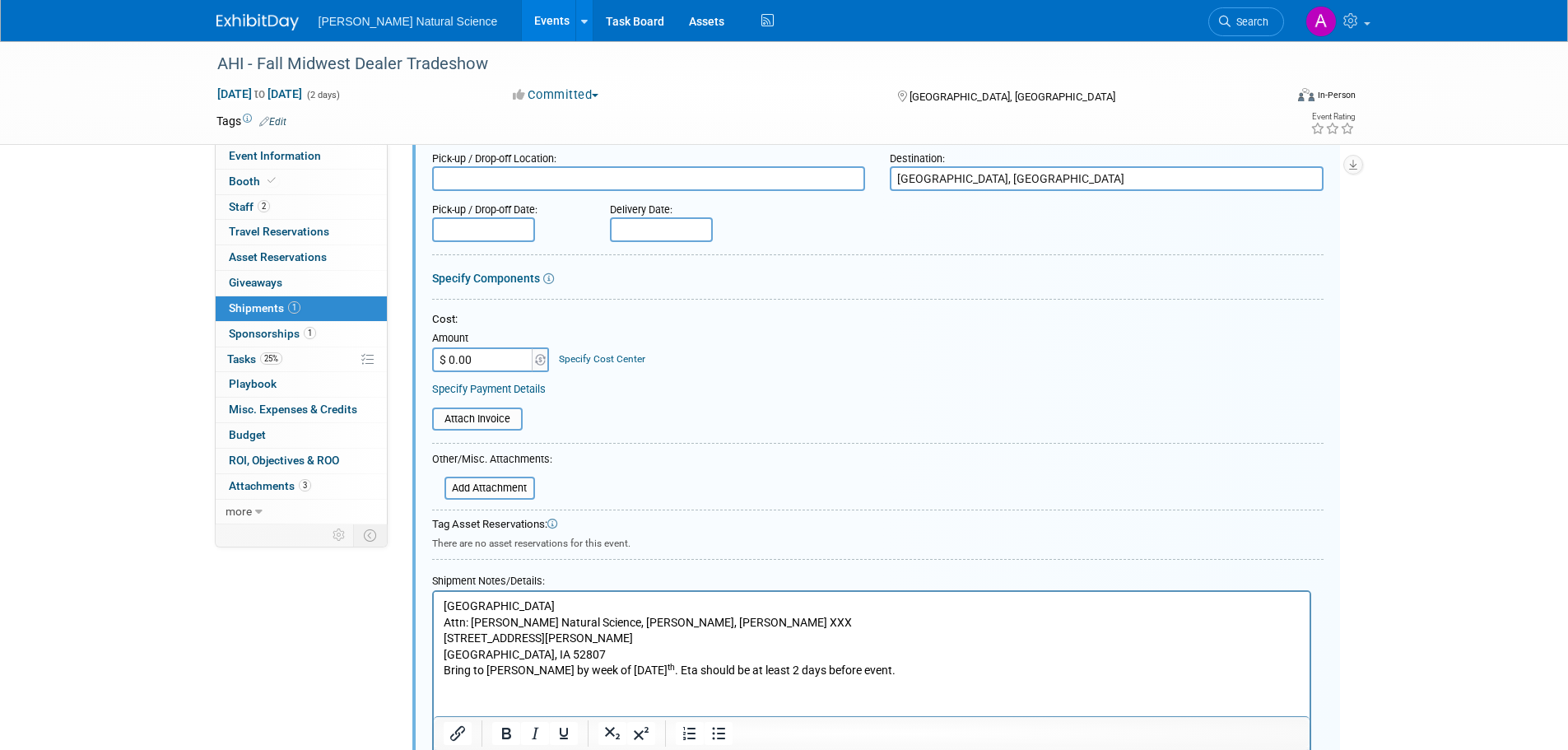
click at [590, 624] on p "Attn: Van Beek Natural Science, Jenn Bullock, Booth XXX" at bounding box center [871, 623] width 857 height 16
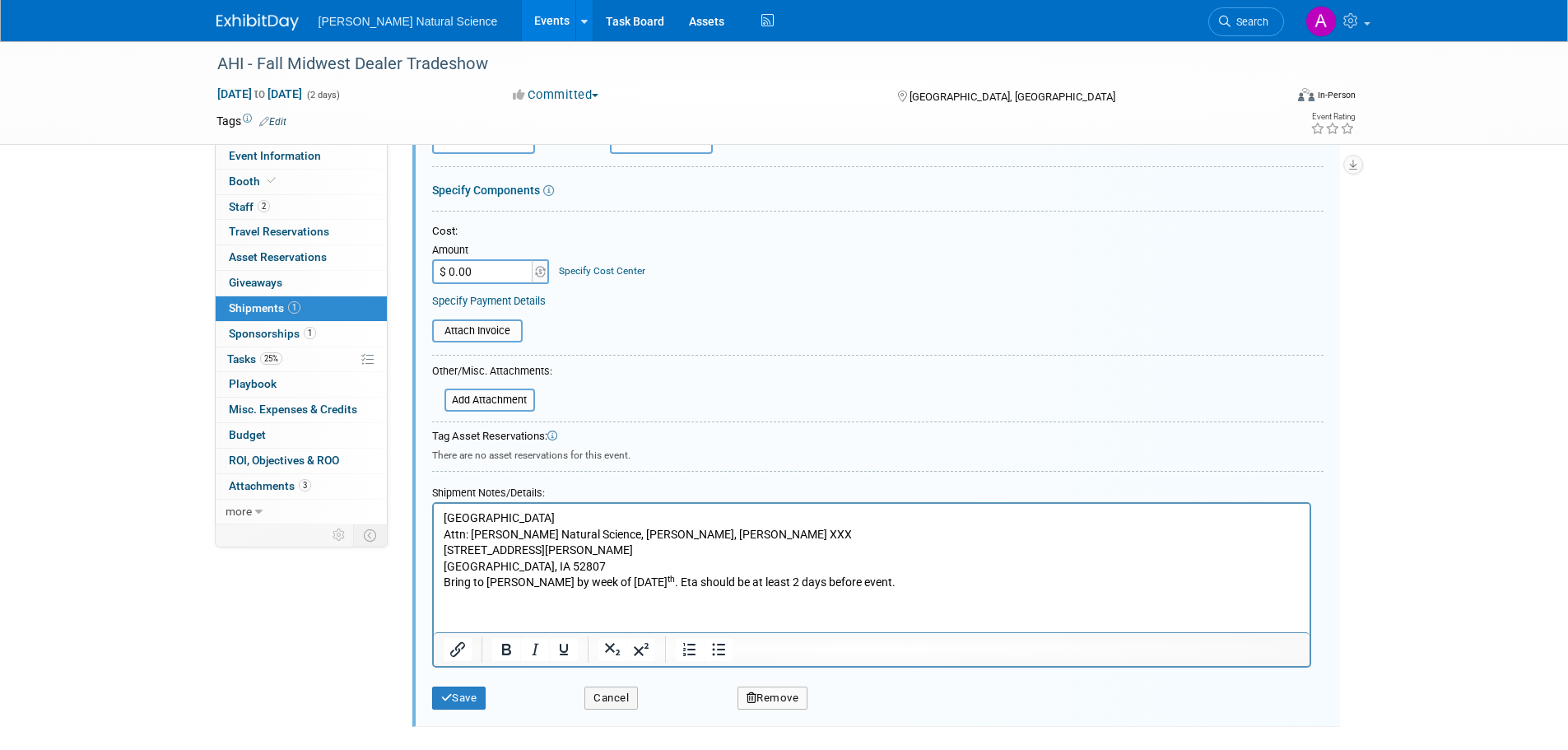
scroll to position [265, 0]
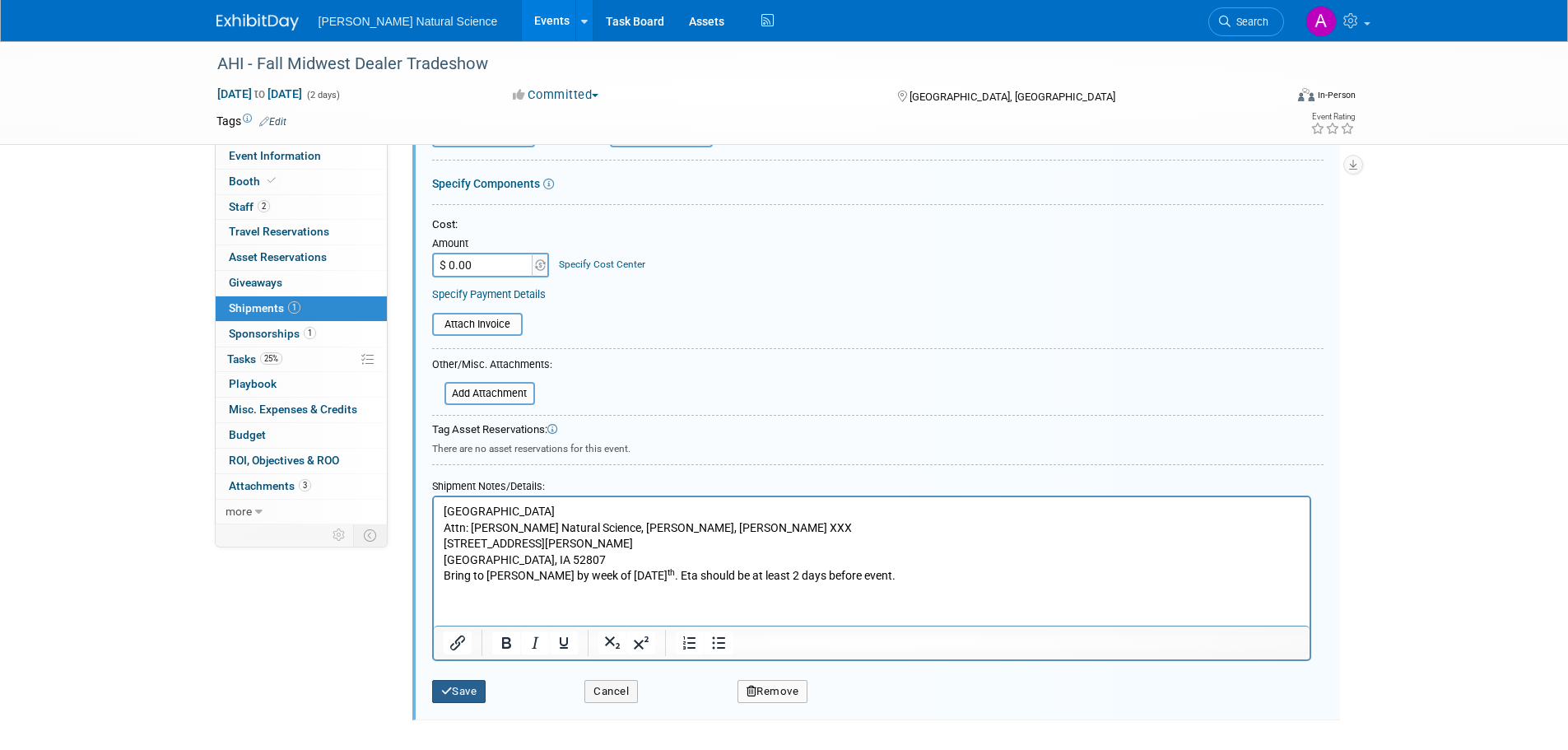
click at [471, 698] on button "Save" at bounding box center [459, 691] width 55 height 23
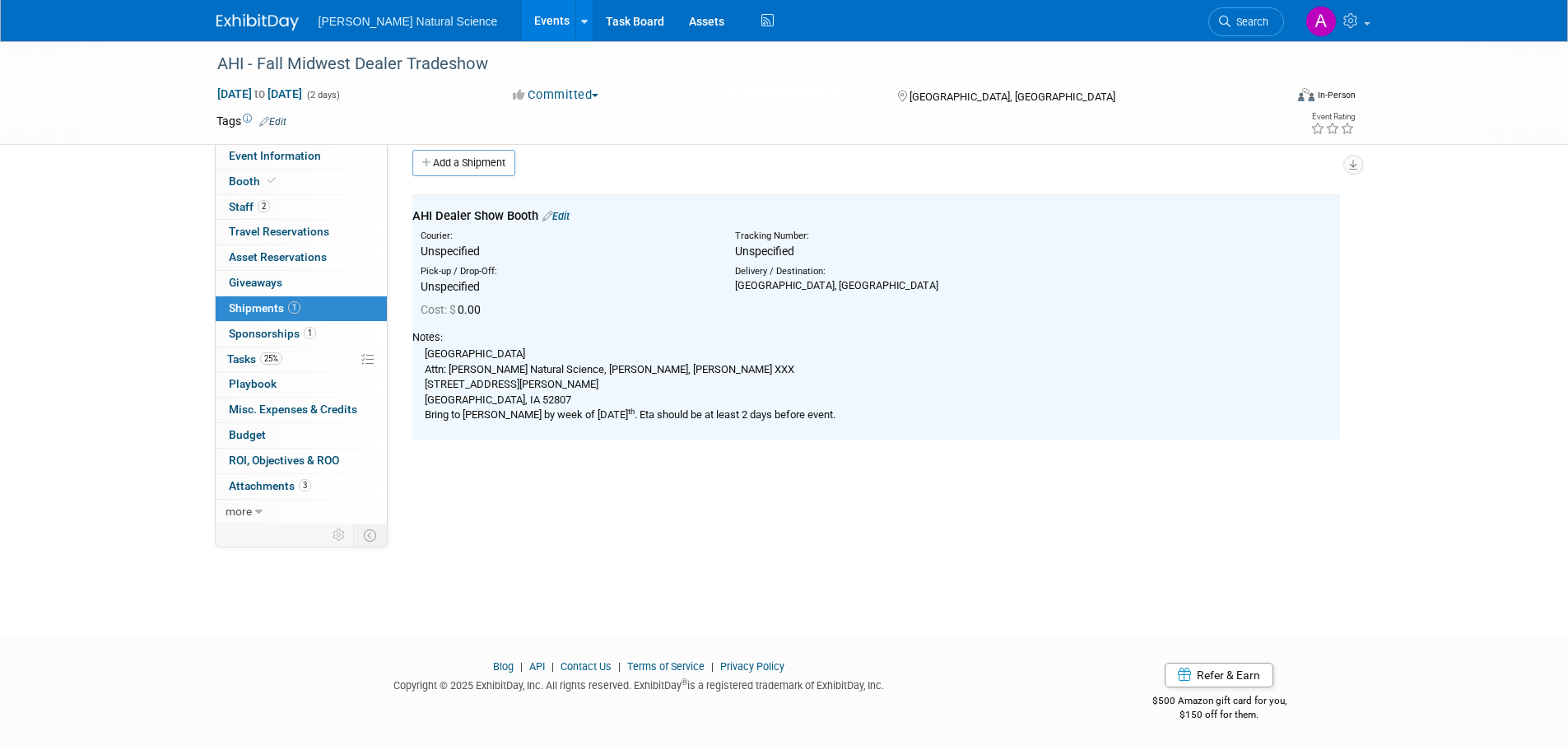
scroll to position [0, 0]
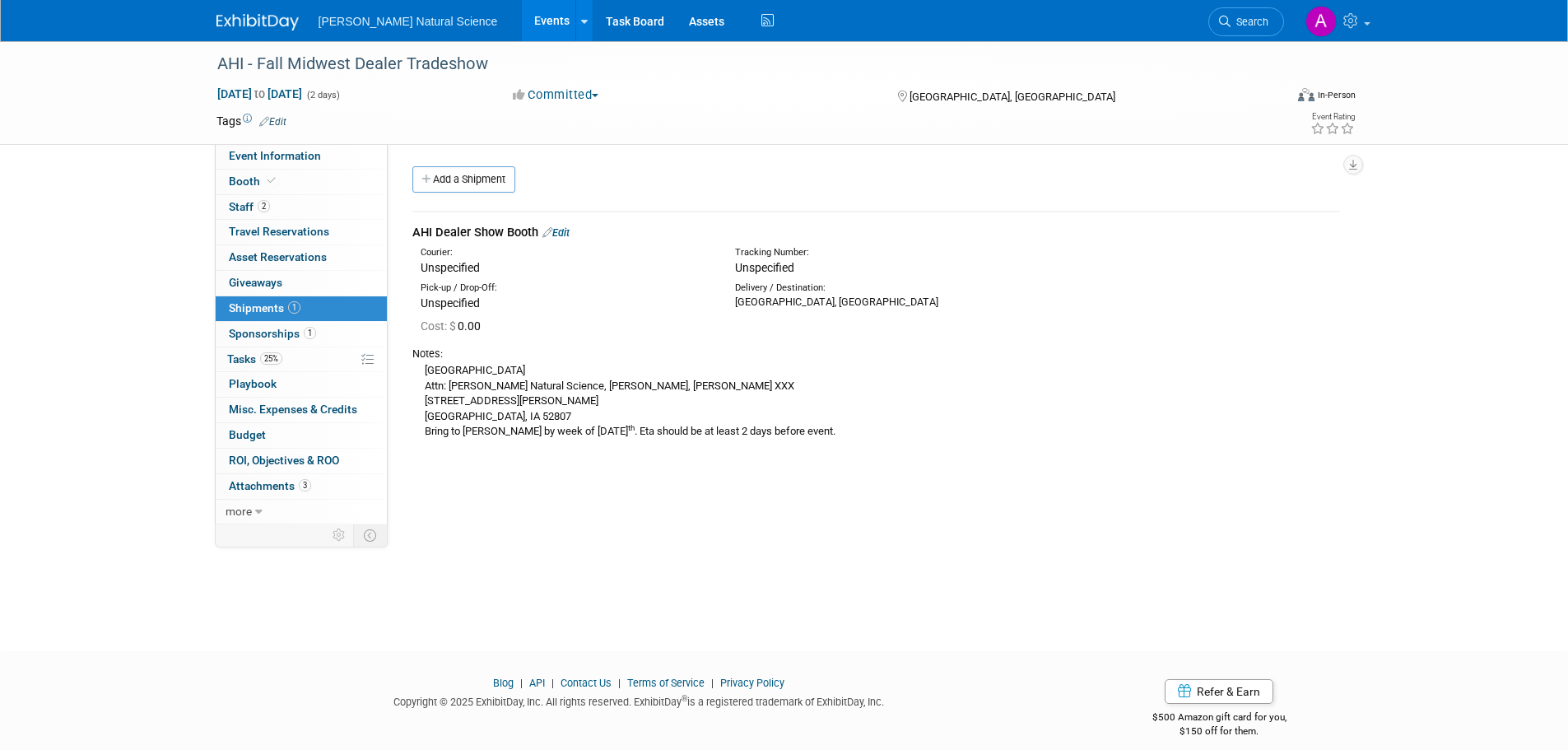
click at [522, 15] on link "Events" at bounding box center [552, 20] width 60 height 41
